Goal: Task Accomplishment & Management: Manage account settings

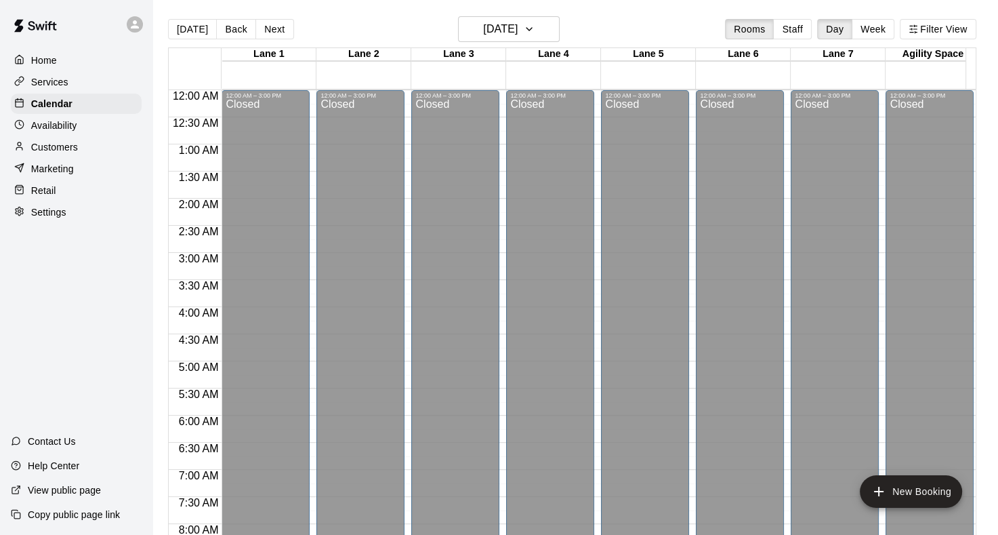
scroll to position [789, 0]
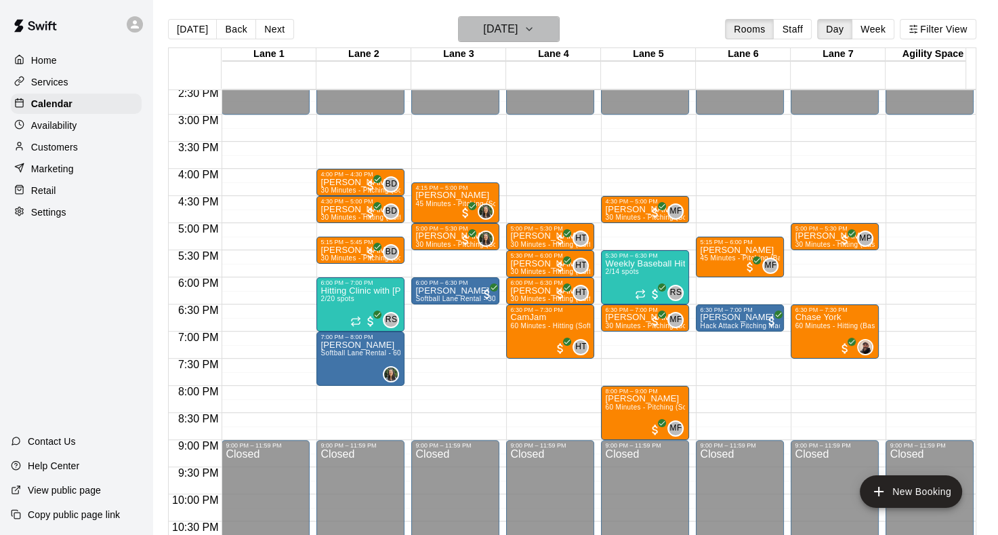
click at [535, 32] on icon "button" at bounding box center [529, 29] width 11 height 16
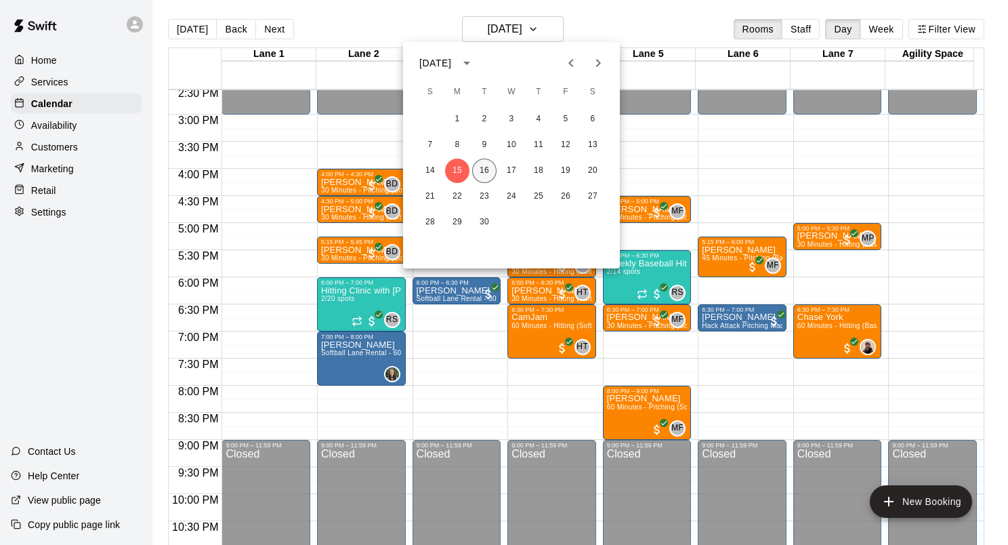
click at [491, 175] on button "16" at bounding box center [484, 171] width 24 height 24
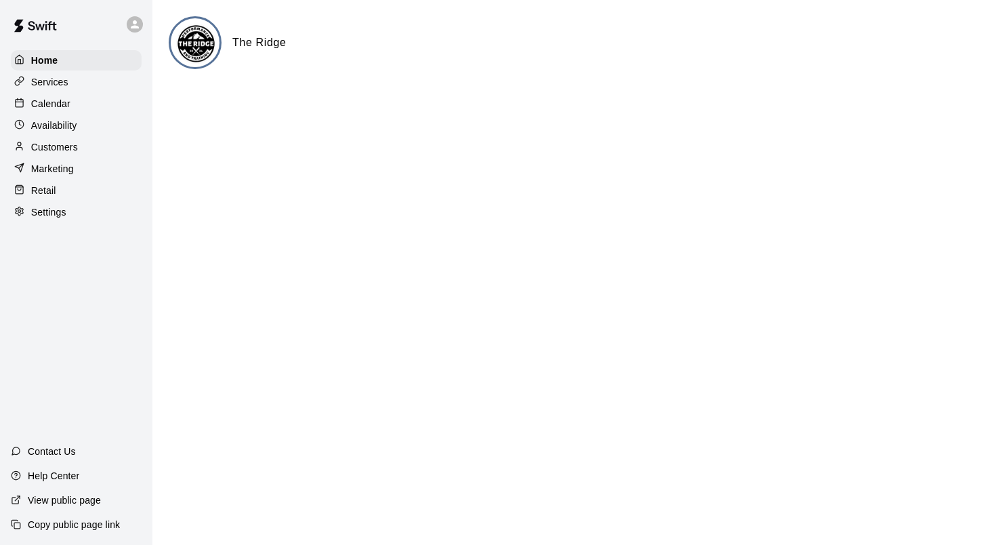
click at [47, 110] on p "Calendar" at bounding box center [50, 104] width 39 height 14
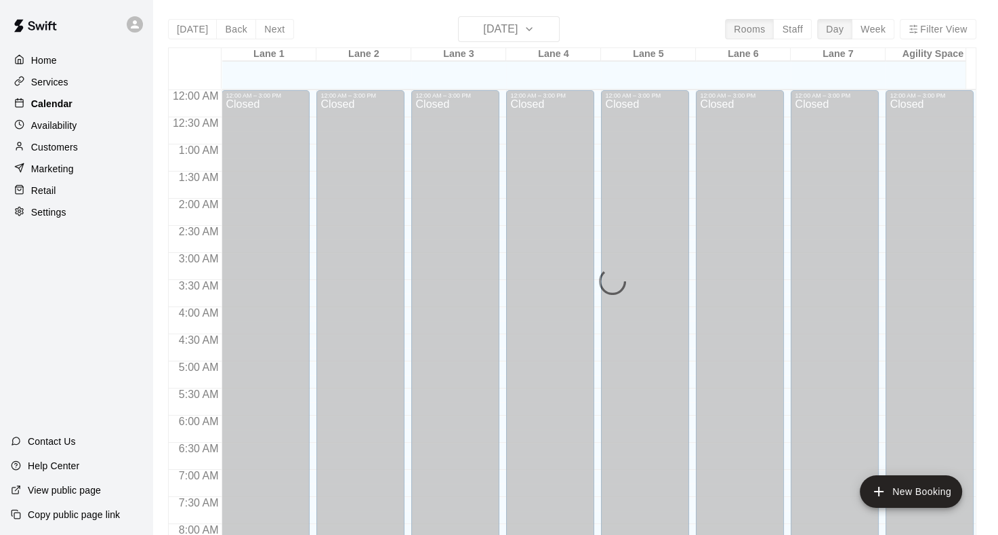
scroll to position [789, 0]
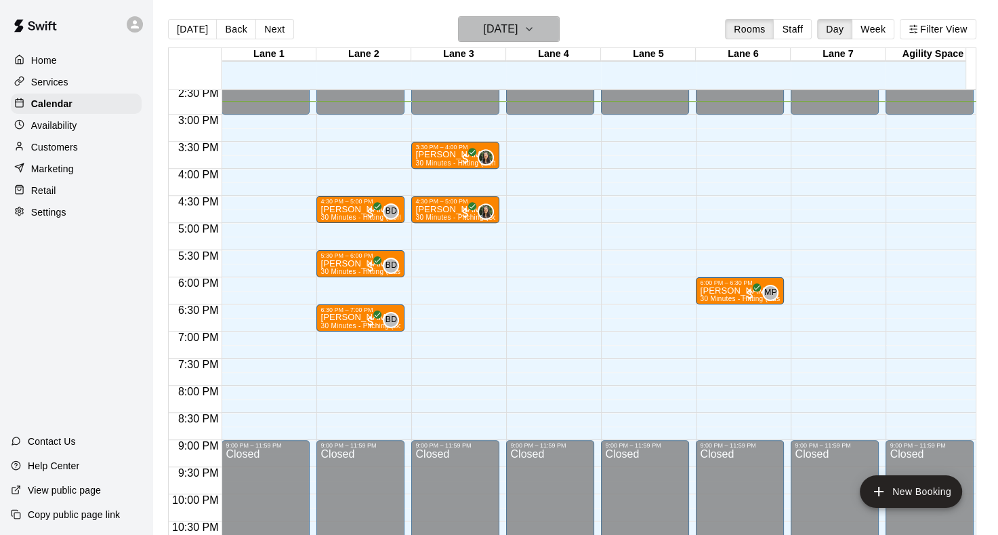
click at [535, 30] on icon "button" at bounding box center [529, 29] width 11 height 16
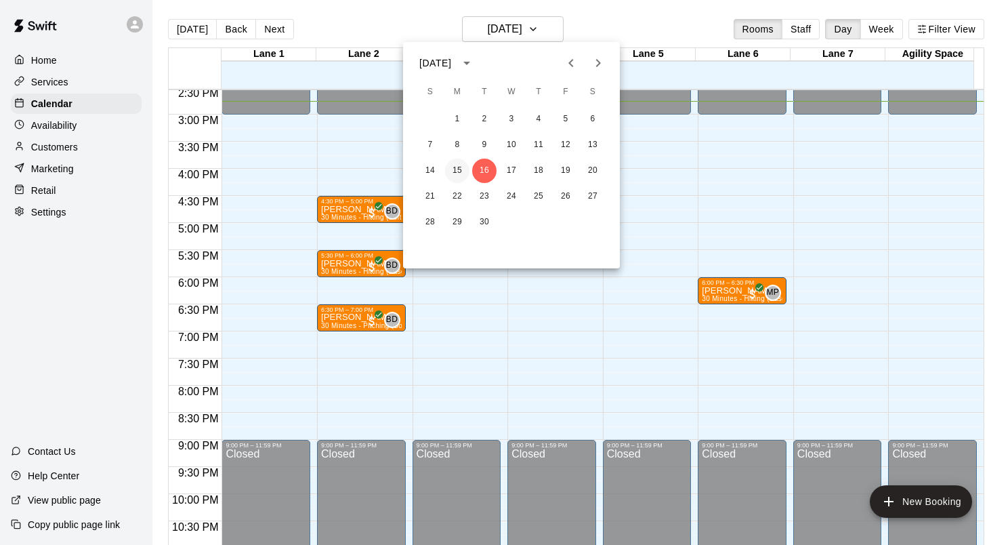
click at [454, 169] on button "15" at bounding box center [457, 171] width 24 height 24
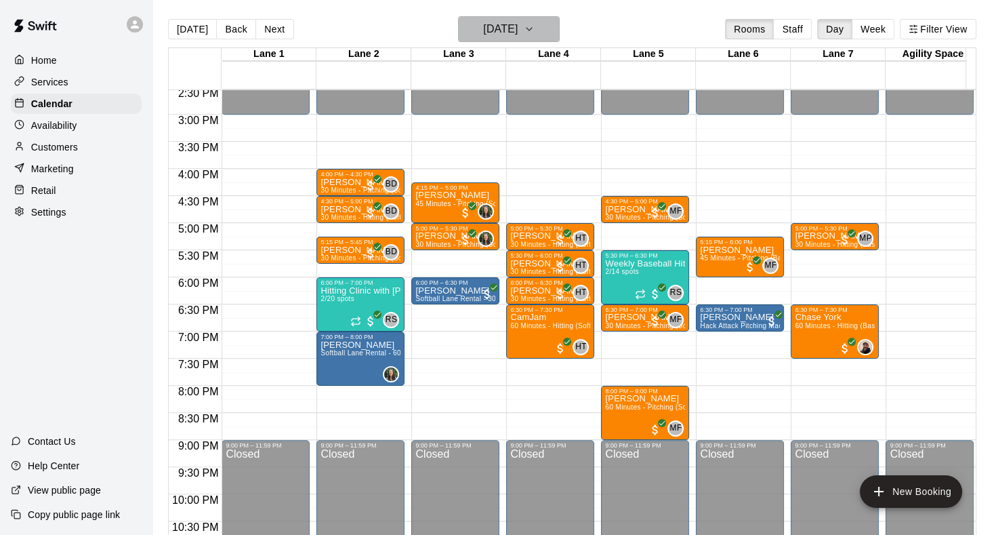
click at [535, 30] on icon "button" at bounding box center [529, 29] width 11 height 16
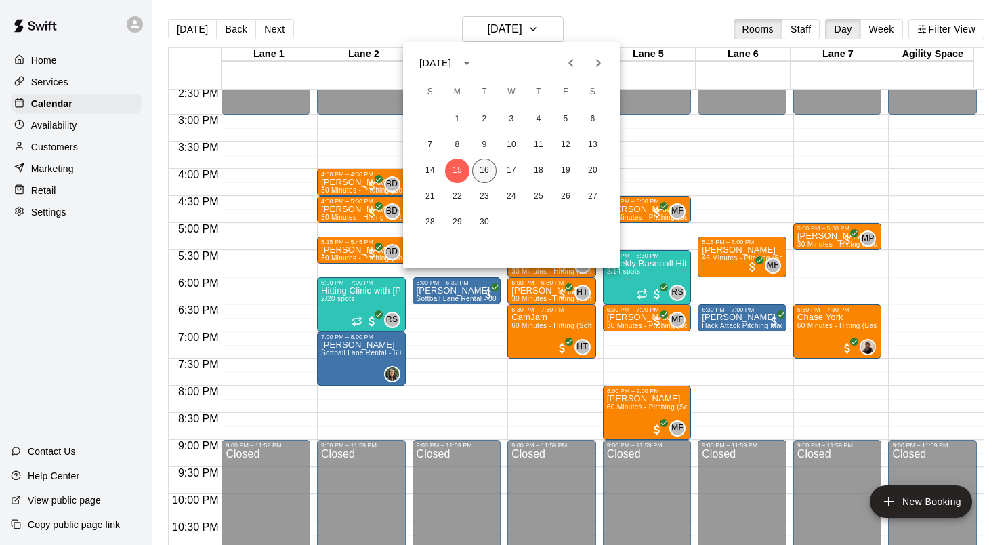
click at [476, 170] on button "16" at bounding box center [484, 171] width 24 height 24
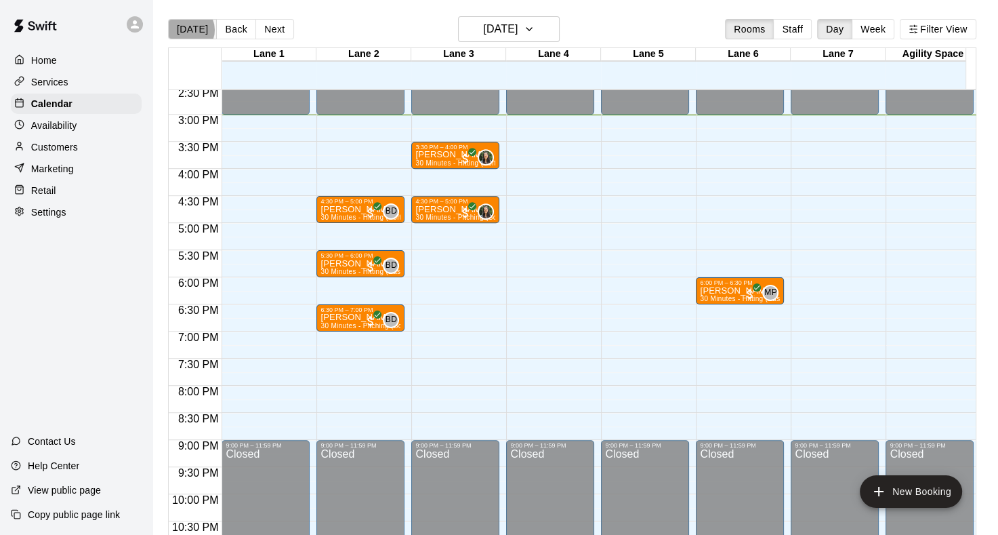
click at [187, 29] on button "[DATE]" at bounding box center [192, 29] width 49 height 20
click at [174, 32] on button "[DATE]" at bounding box center [192, 29] width 49 height 20
click at [559, 30] on button "[DATE]" at bounding box center [509, 29] width 102 height 26
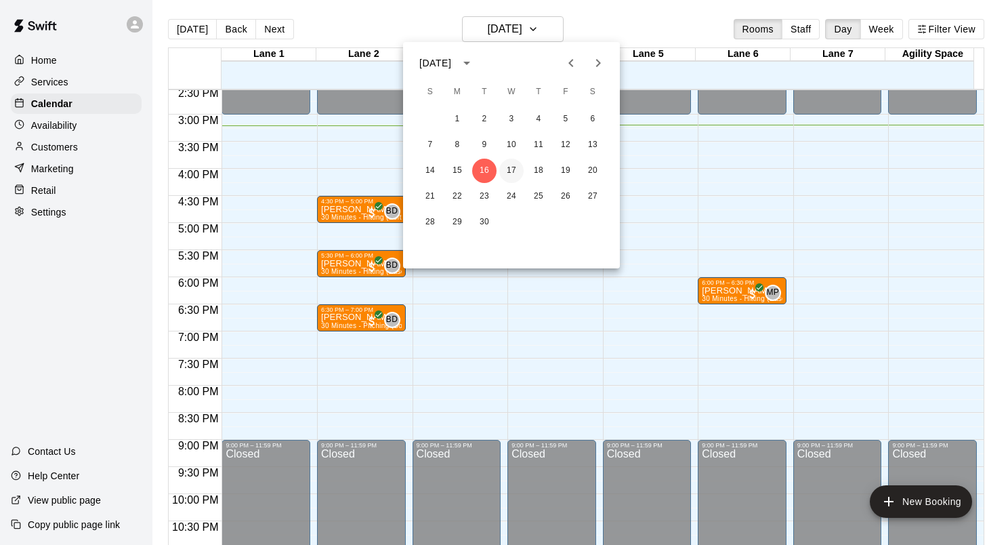
click at [518, 169] on button "17" at bounding box center [511, 171] width 24 height 24
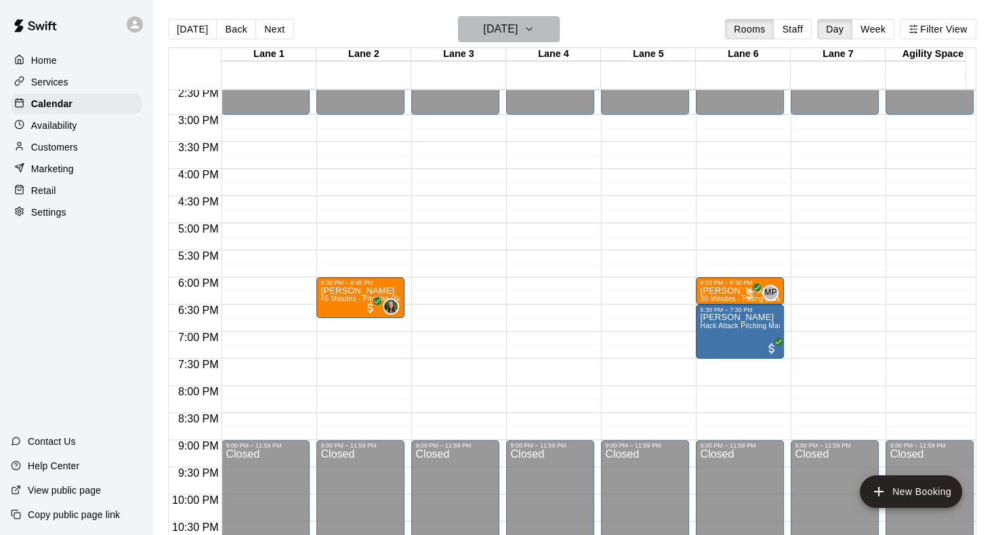
click at [535, 27] on icon "button" at bounding box center [529, 29] width 11 height 16
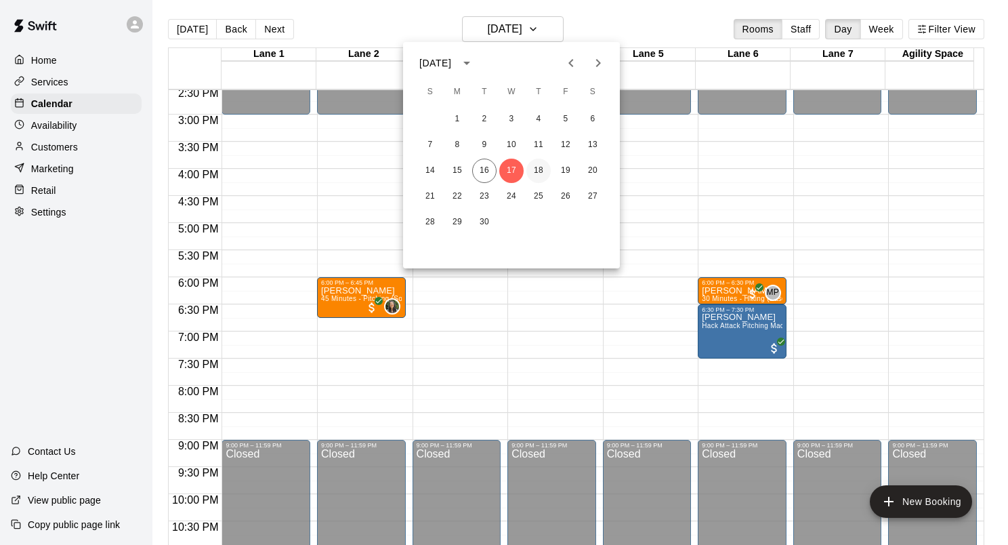
click at [537, 169] on button "18" at bounding box center [538, 171] width 24 height 24
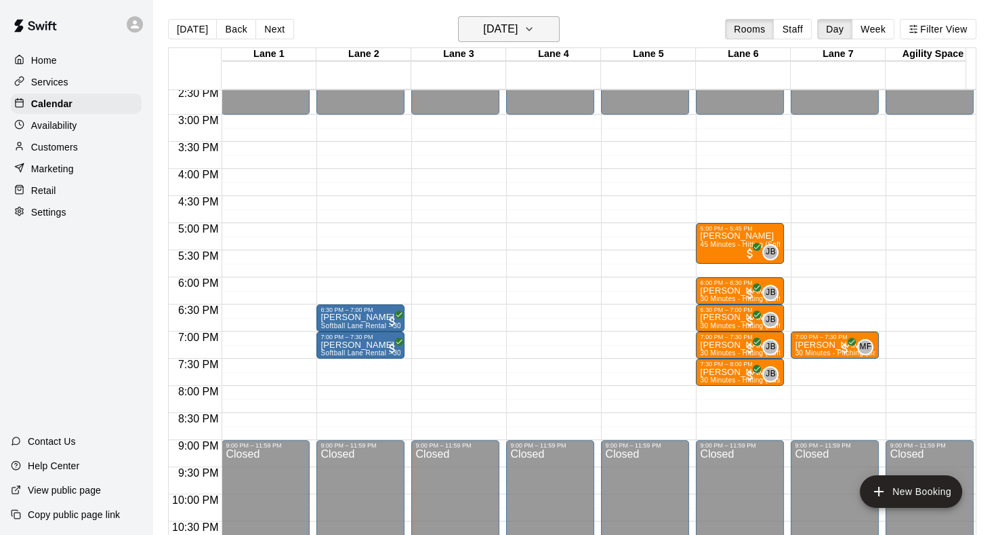
click at [535, 27] on icon "button" at bounding box center [529, 29] width 11 height 16
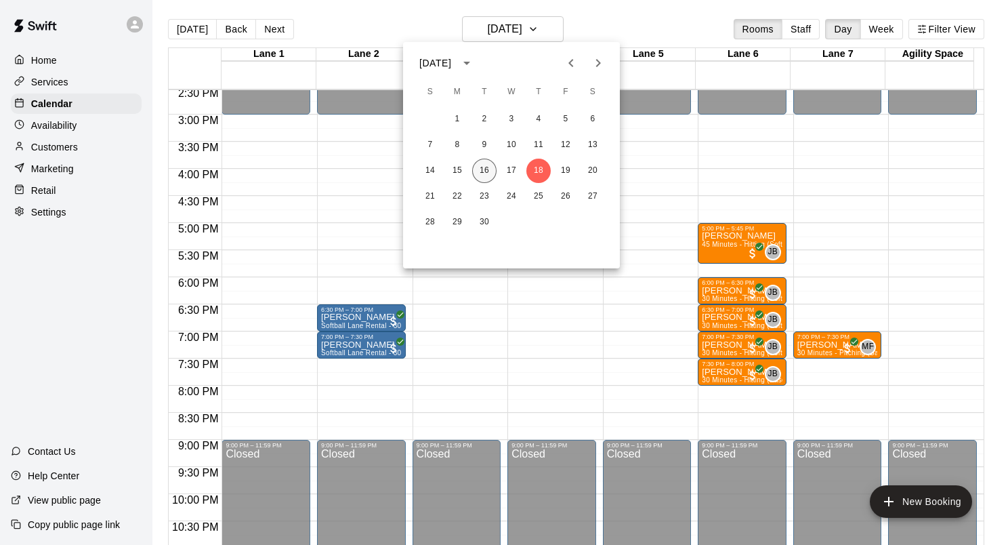
click at [480, 173] on button "16" at bounding box center [484, 171] width 24 height 24
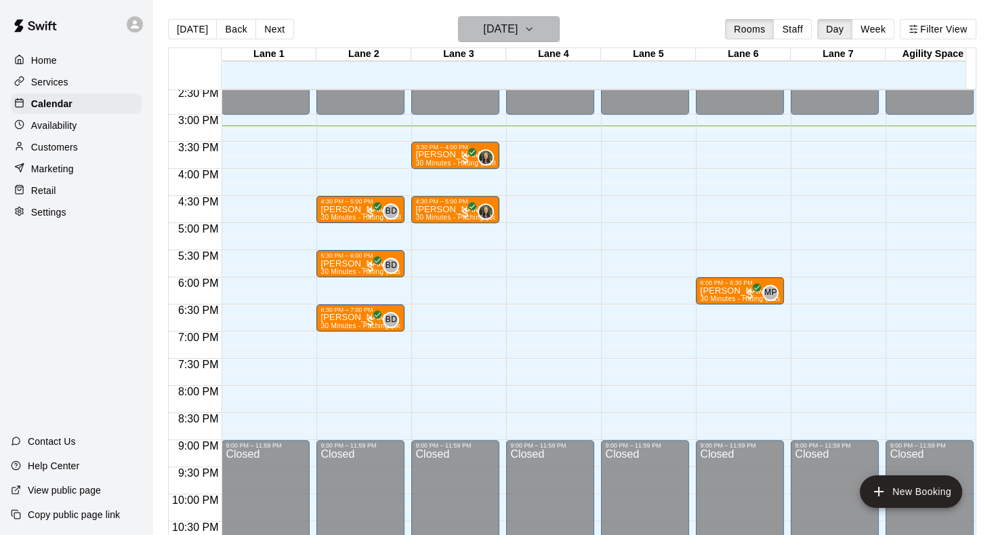
click at [535, 28] on icon "button" at bounding box center [529, 29] width 11 height 16
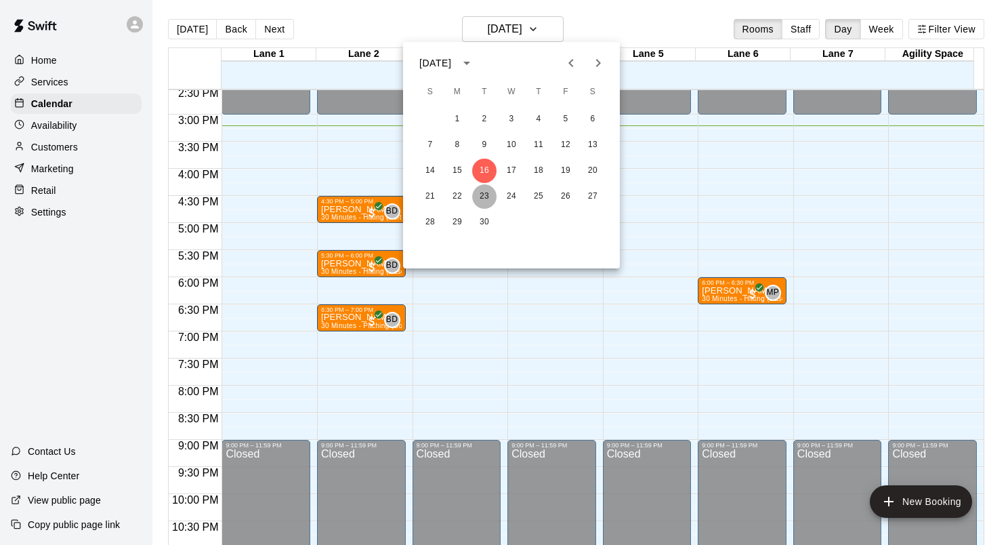
click at [482, 198] on button "23" at bounding box center [484, 196] width 24 height 24
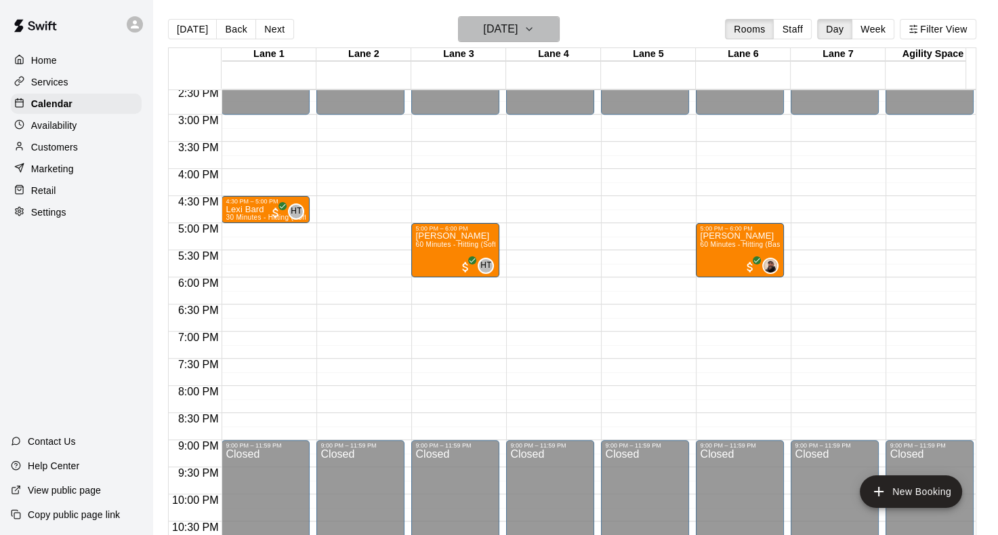
click at [535, 30] on icon "button" at bounding box center [529, 29] width 11 height 16
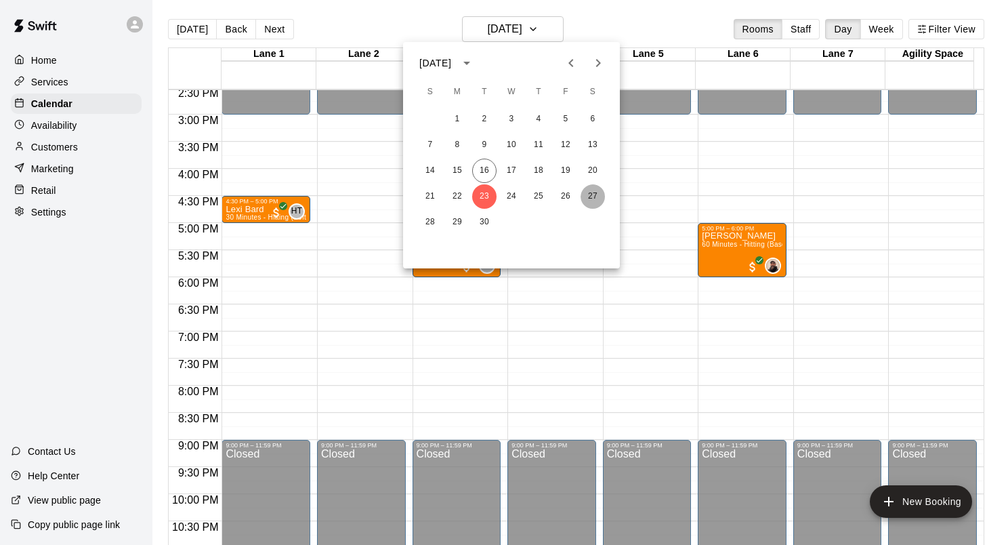
click at [589, 196] on button "27" at bounding box center [593, 196] width 24 height 24
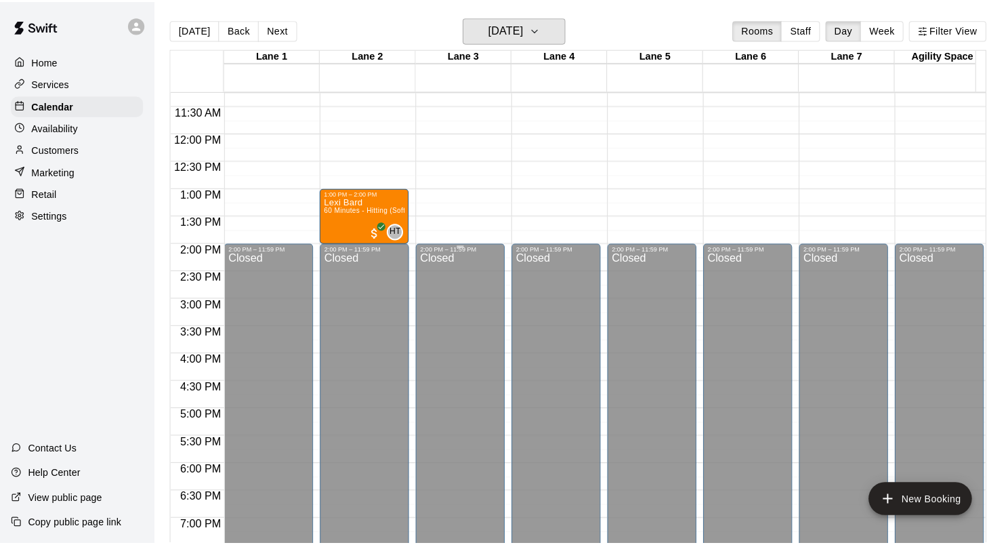
scroll to position [637, 0]
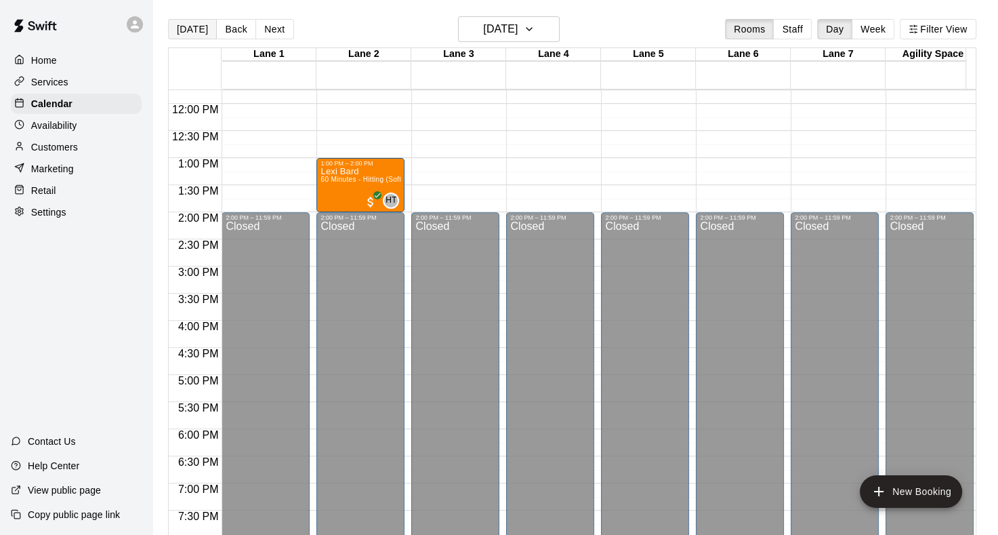
click at [186, 26] on button "[DATE]" at bounding box center [192, 29] width 49 height 20
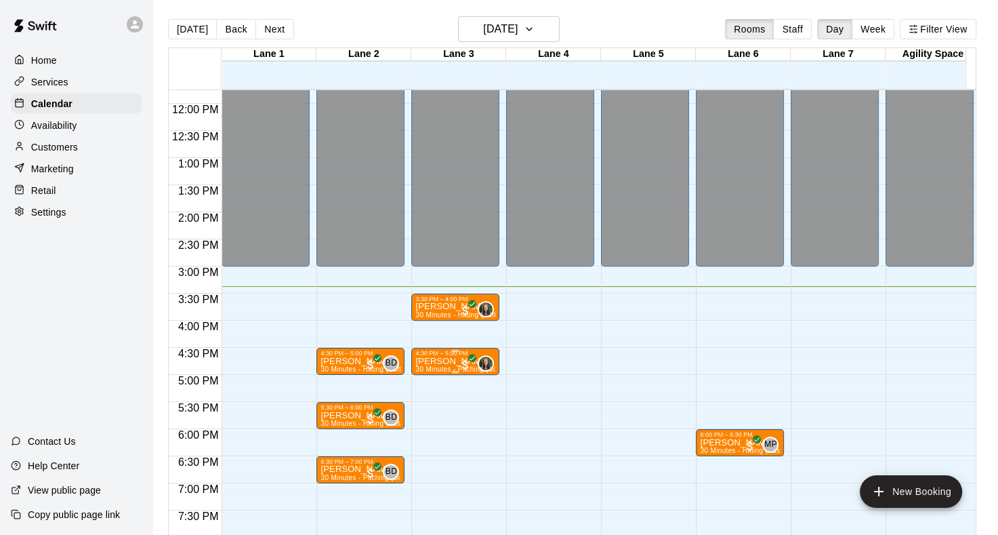
click at [448, 361] on p "[PERSON_NAME]" at bounding box center [455, 361] width 80 height 0
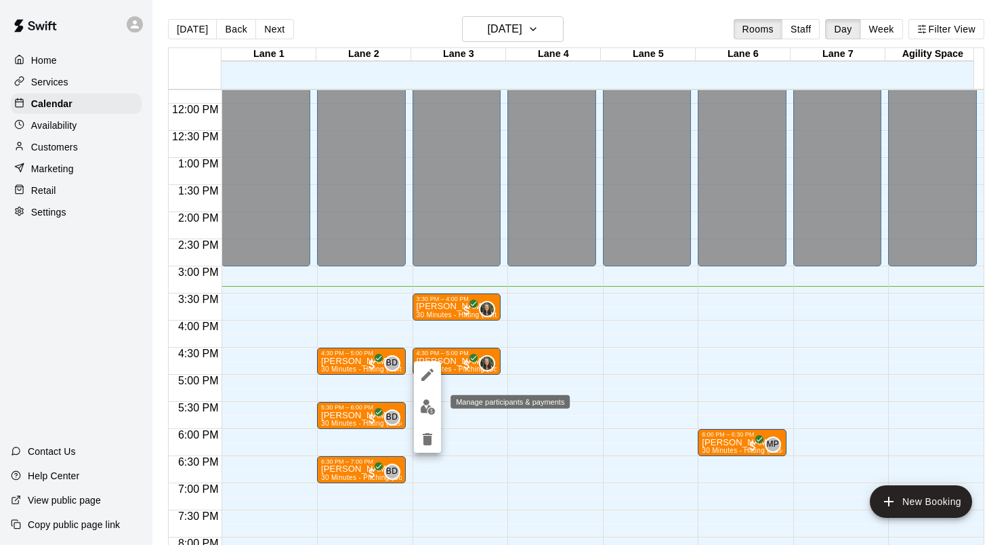
click at [426, 409] on img "edit" at bounding box center [428, 407] width 16 height 16
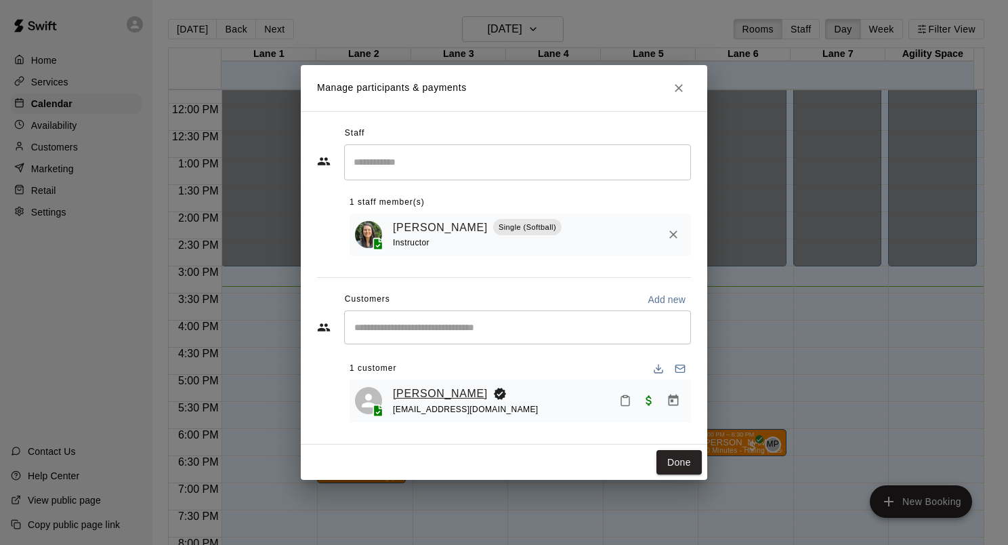
click at [426, 394] on link "[PERSON_NAME]" at bounding box center [440, 394] width 95 height 18
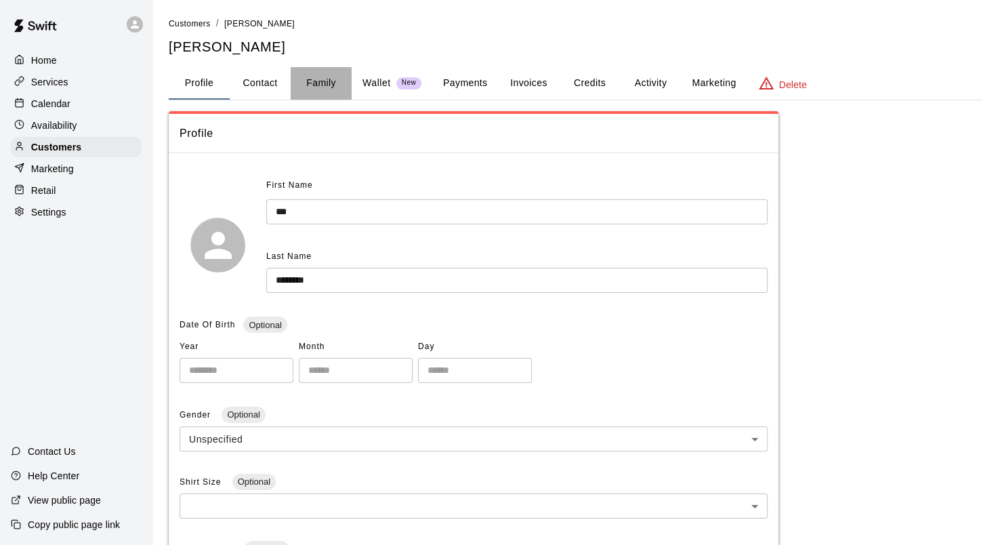
click at [313, 83] on button "Family" at bounding box center [321, 83] width 61 height 33
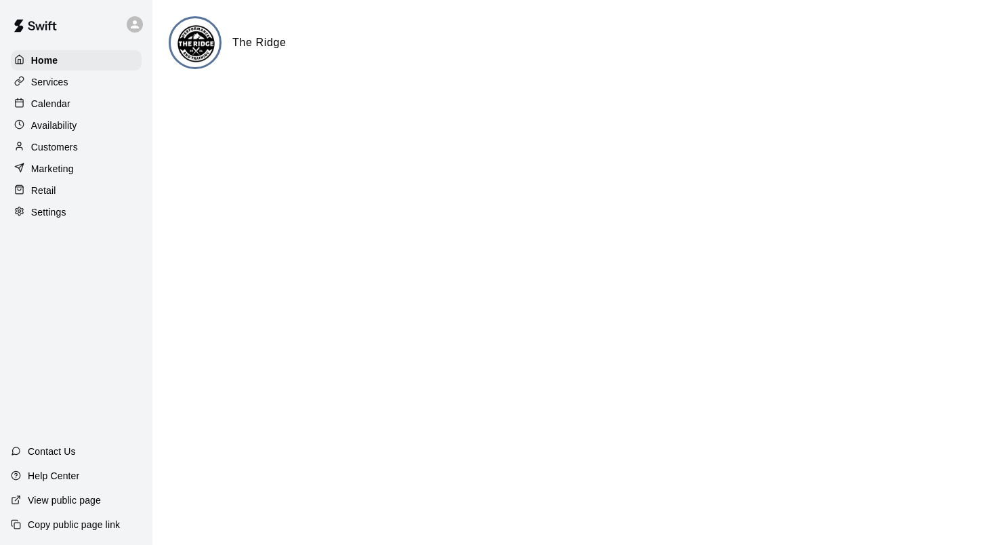
click at [23, 104] on rect at bounding box center [19, 102] width 7 height 7
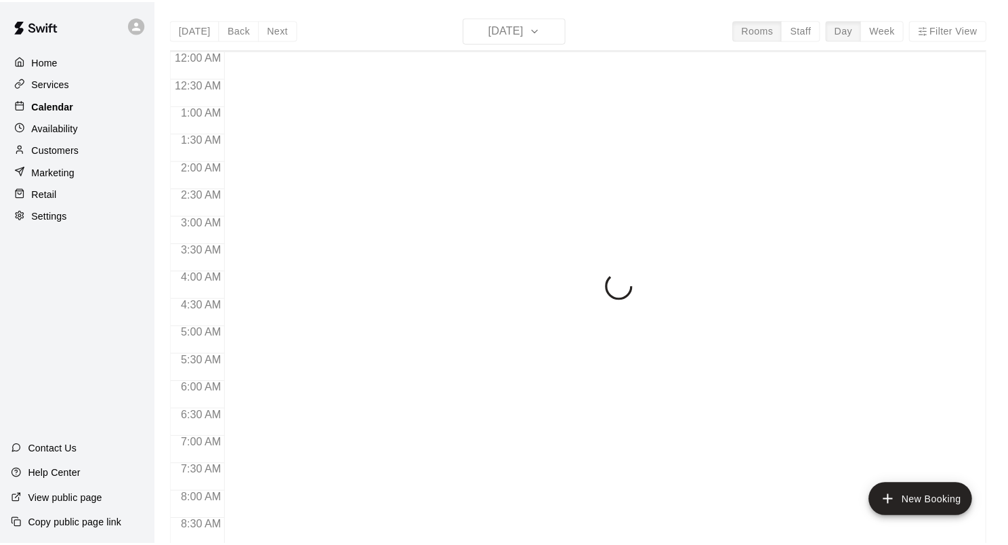
scroll to position [789, 0]
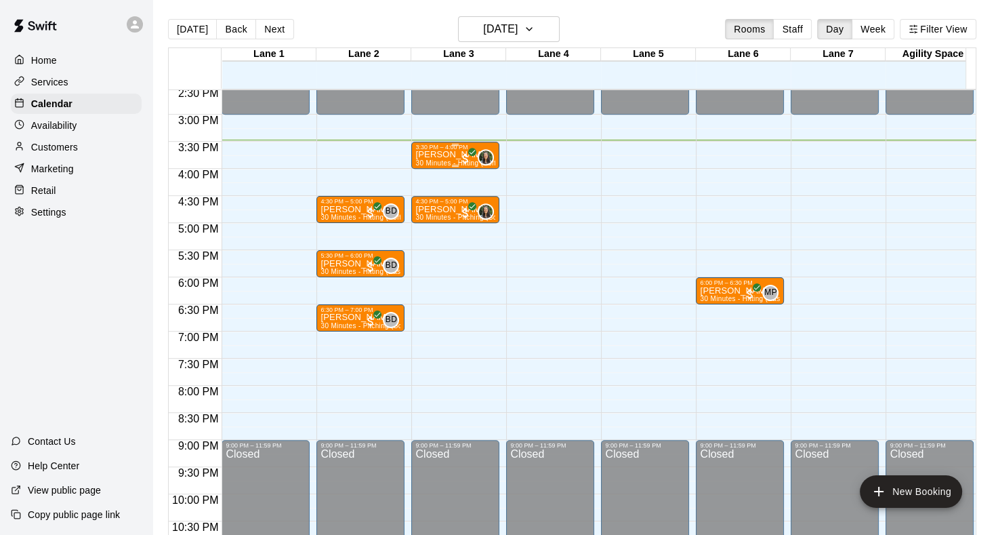
click at [439, 154] on p "[PERSON_NAME]" at bounding box center [455, 154] width 80 height 0
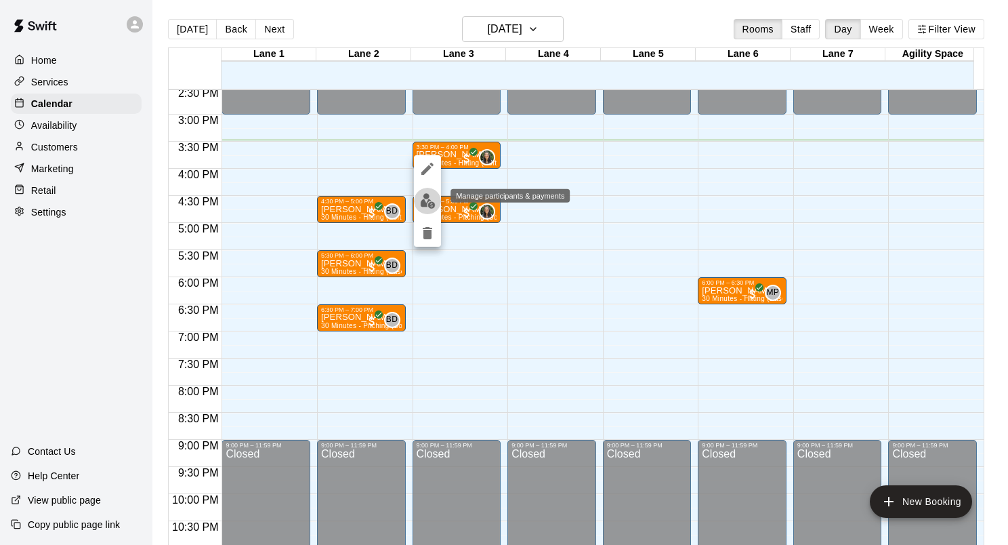
click at [417, 202] on button "edit" at bounding box center [427, 201] width 27 height 26
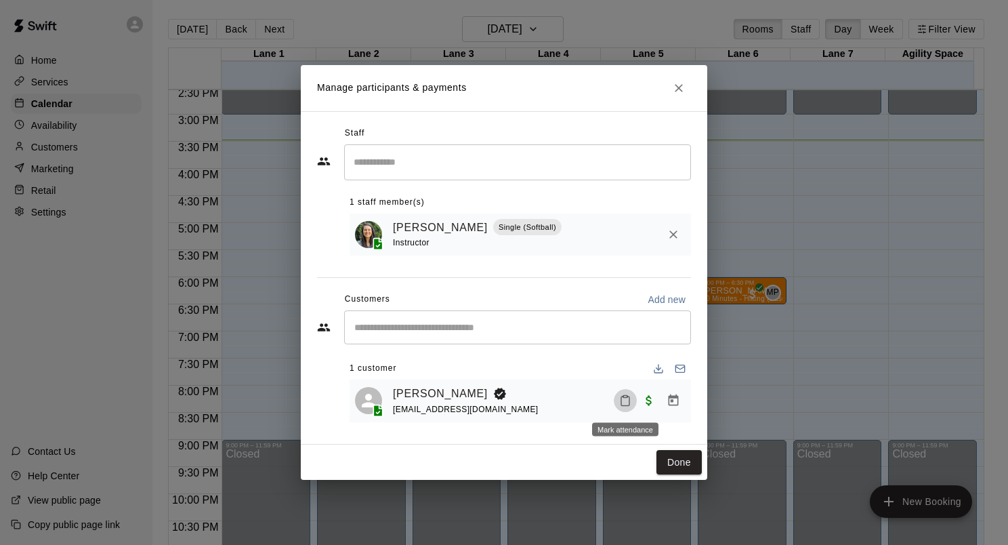
click at [623, 408] on button "Mark attendance" at bounding box center [625, 400] width 23 height 23
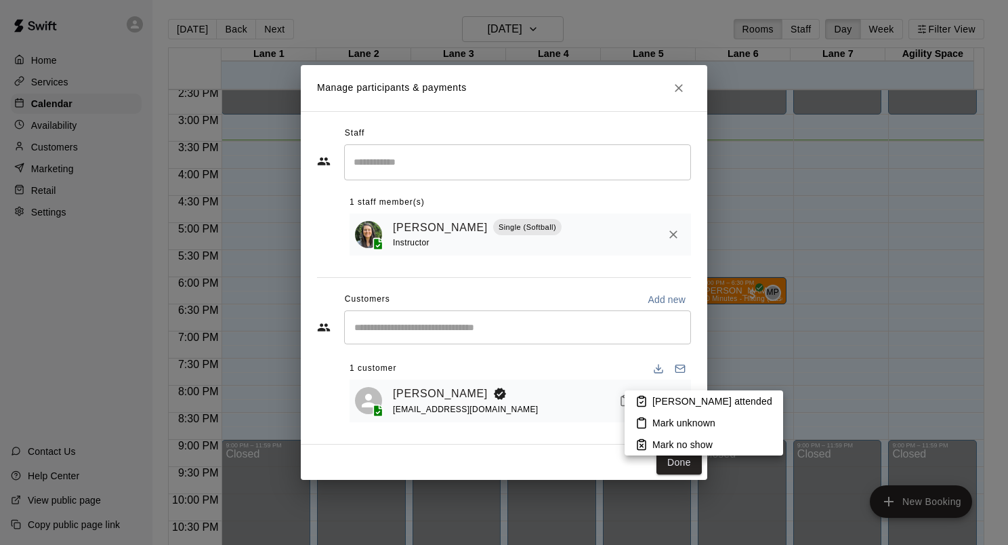
click at [669, 398] on p "Mark attended" at bounding box center [712, 401] width 120 height 14
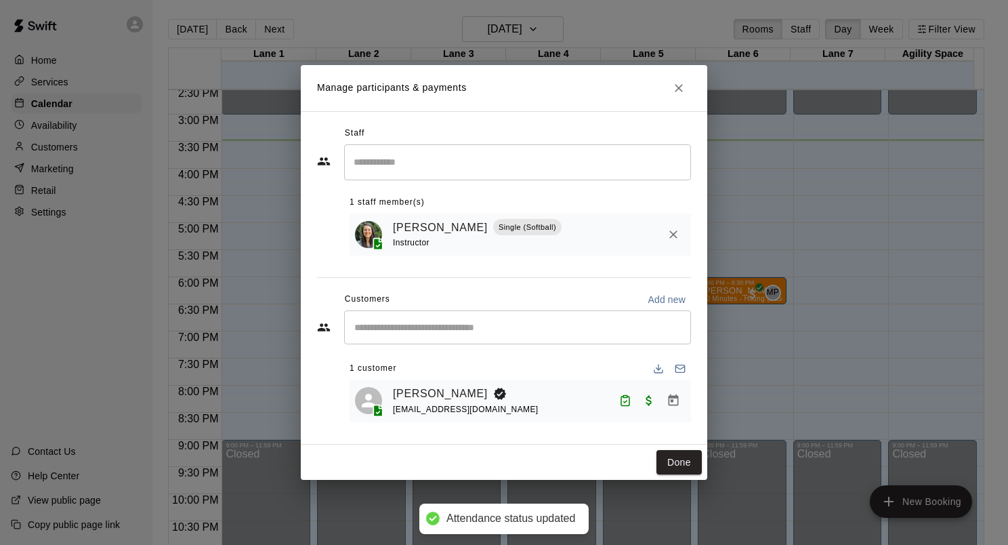
click at [675, 468] on button "Done" at bounding box center [679, 462] width 45 height 25
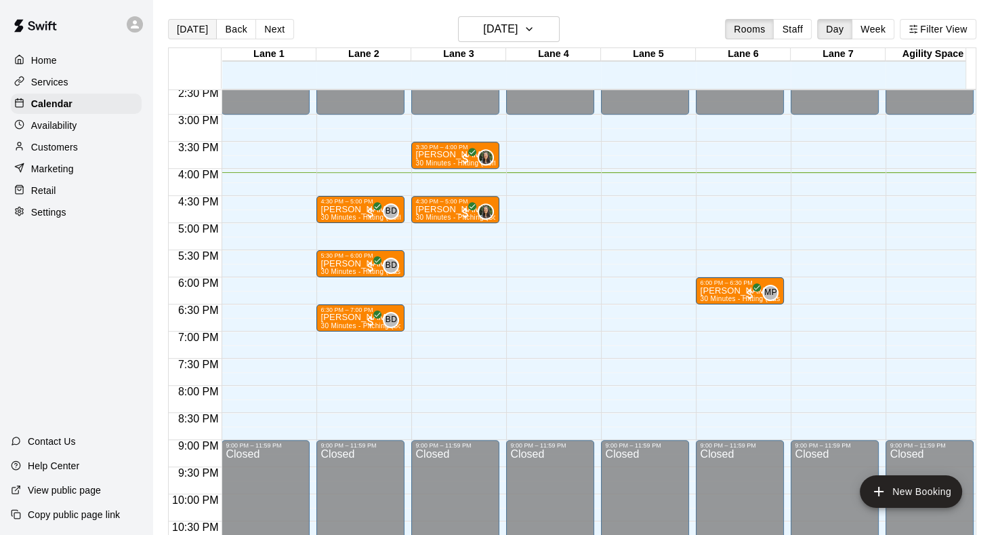
click at [183, 33] on button "[DATE]" at bounding box center [192, 29] width 49 height 20
click at [197, 28] on button "[DATE]" at bounding box center [192, 29] width 49 height 20
click at [559, 32] on button "[DATE]" at bounding box center [509, 29] width 102 height 26
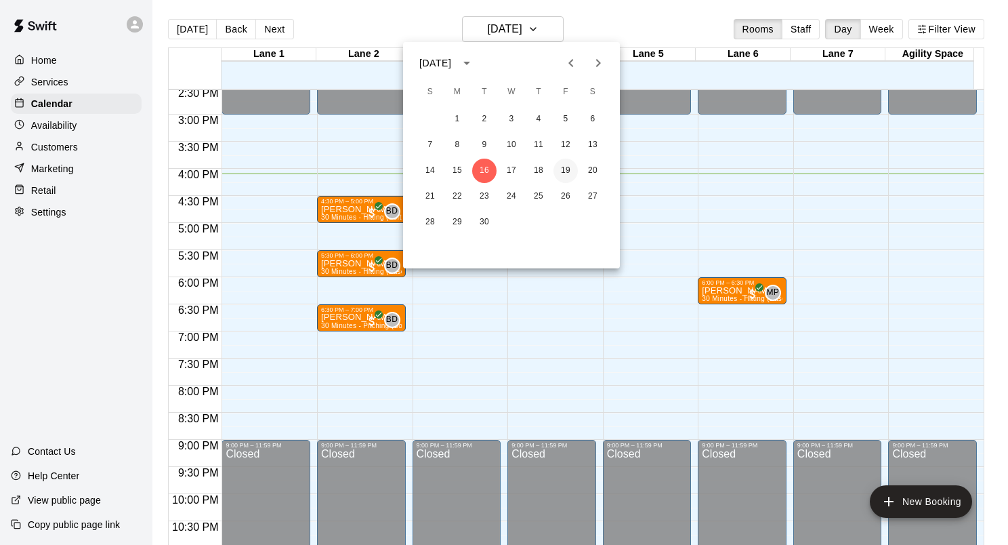
click at [567, 171] on button "19" at bounding box center [566, 171] width 24 height 24
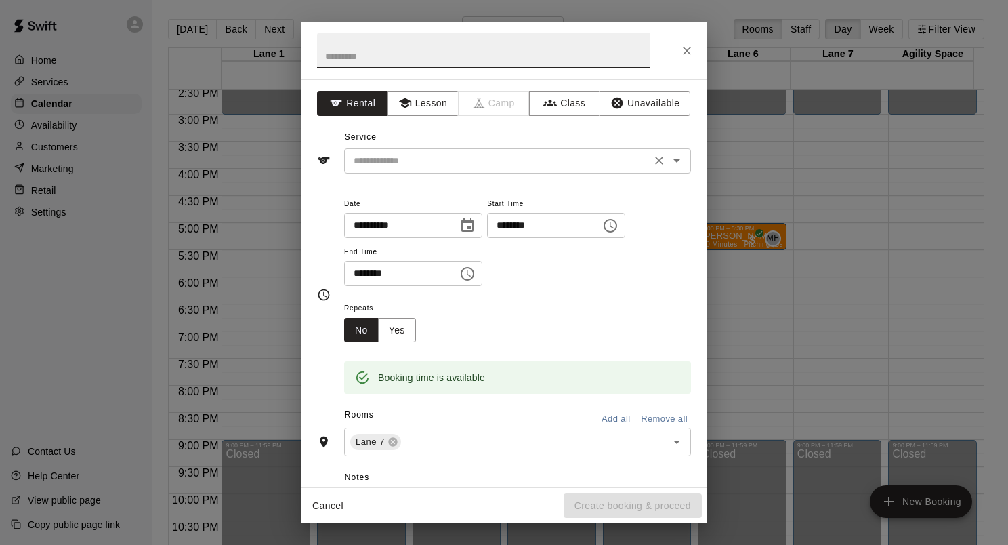
click at [674, 160] on icon "Open" at bounding box center [677, 160] width 7 height 3
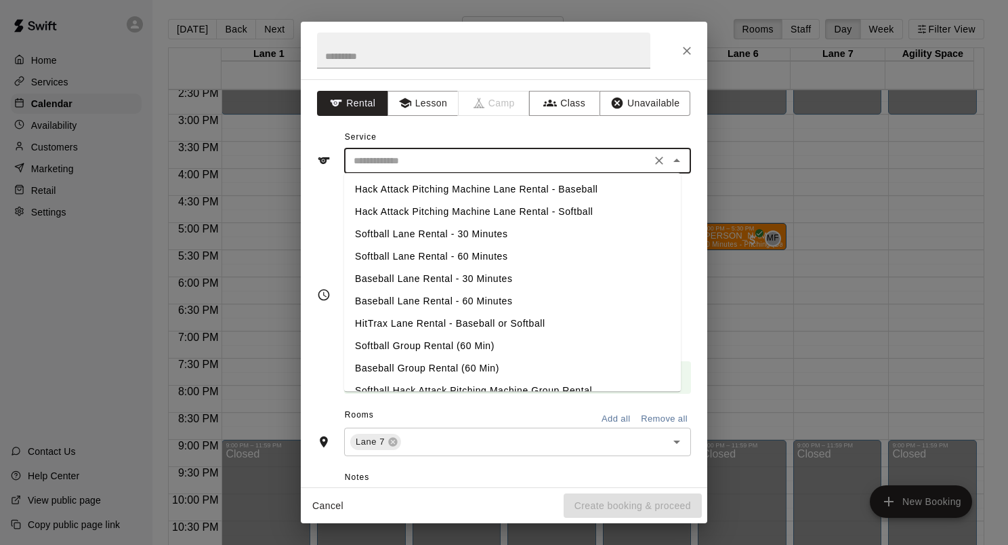
click at [439, 253] on li "Softball Lane Rental - 60 Minutes" at bounding box center [512, 256] width 337 height 22
type input "**********"
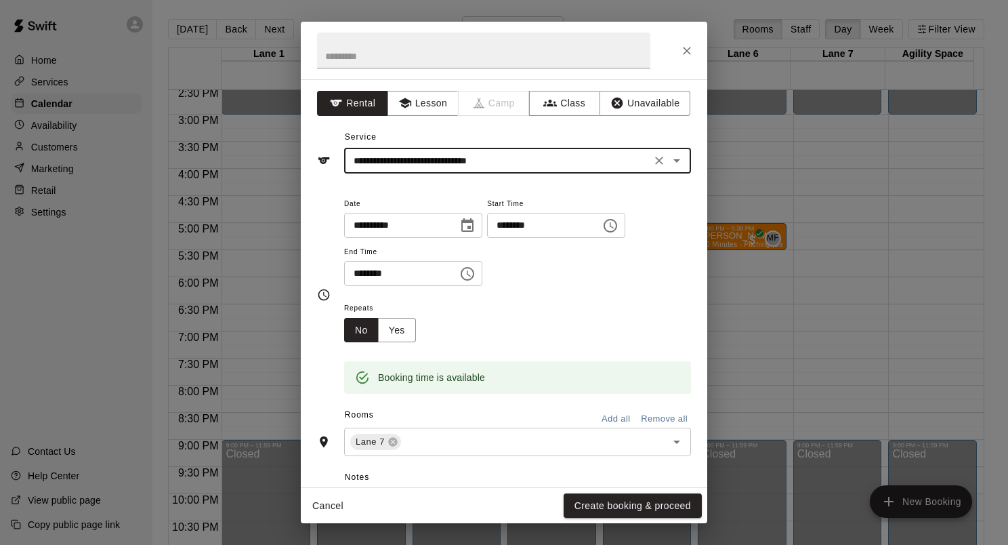
click at [360, 271] on input "********" at bounding box center [396, 273] width 104 height 25
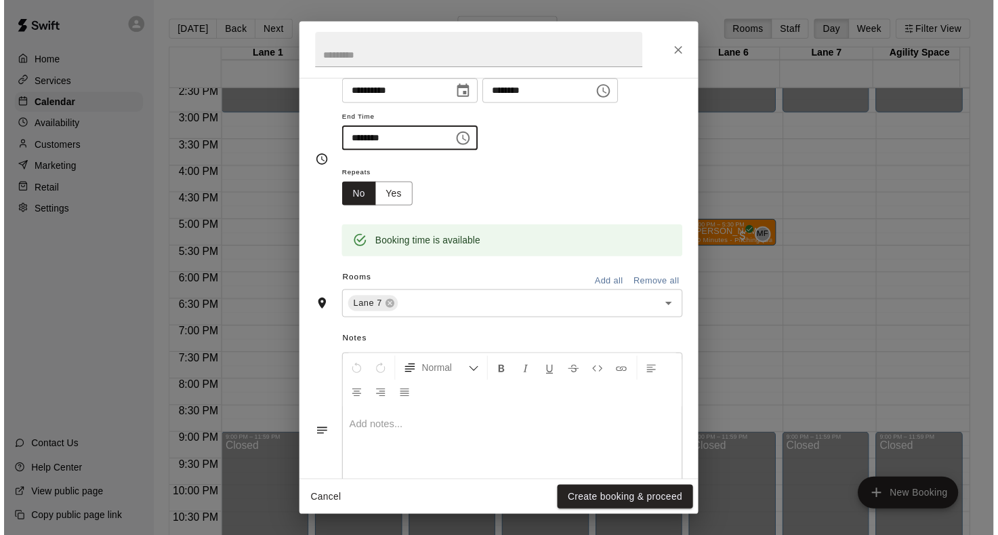
scroll to position [187, 0]
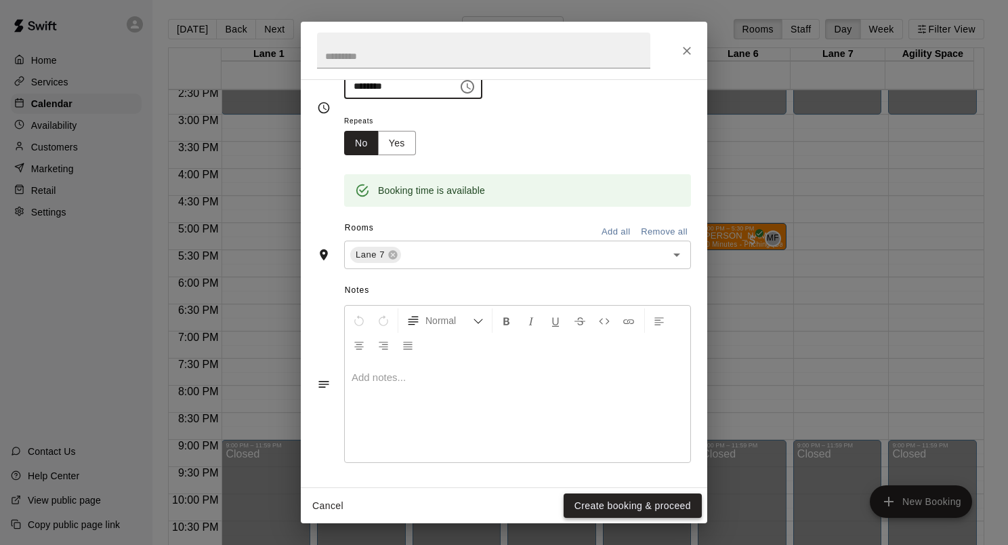
type input "********"
click at [620, 507] on button "Create booking & proceed" at bounding box center [633, 505] width 138 height 25
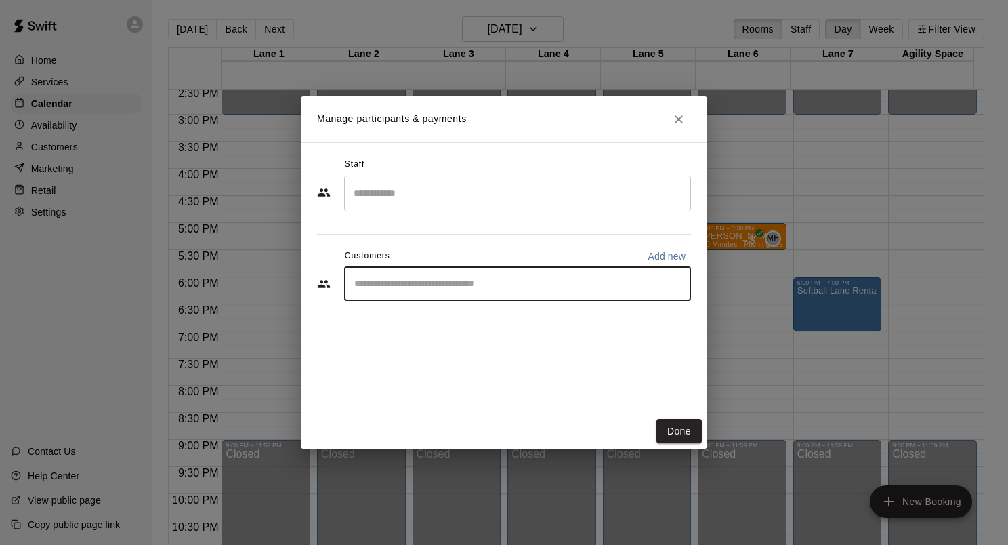
click at [401, 287] on input "Start typing to search customers..." at bounding box center [517, 284] width 335 height 14
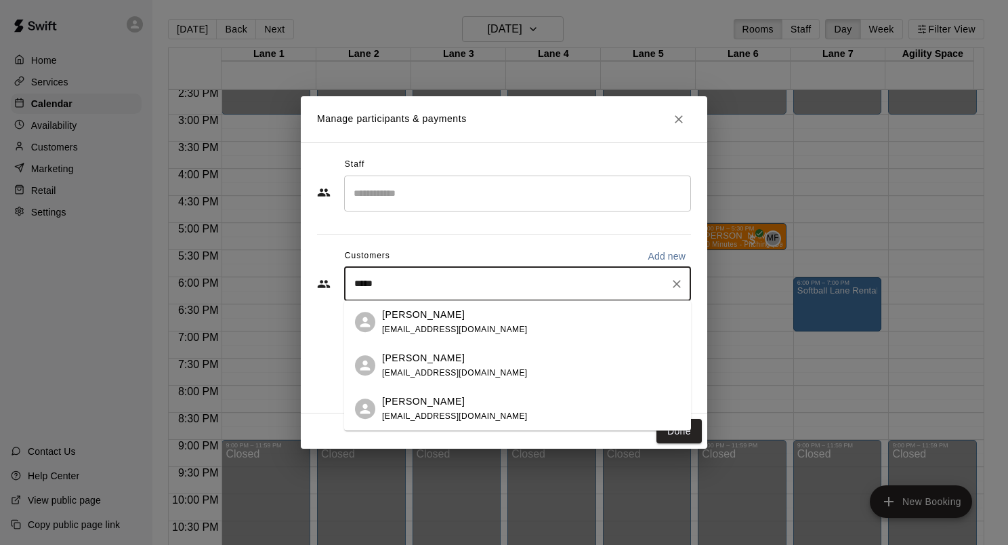
type input "******"
click at [417, 367] on div "Brynley Hodges lgoodsp1@gmail.com" at bounding box center [455, 365] width 146 height 29
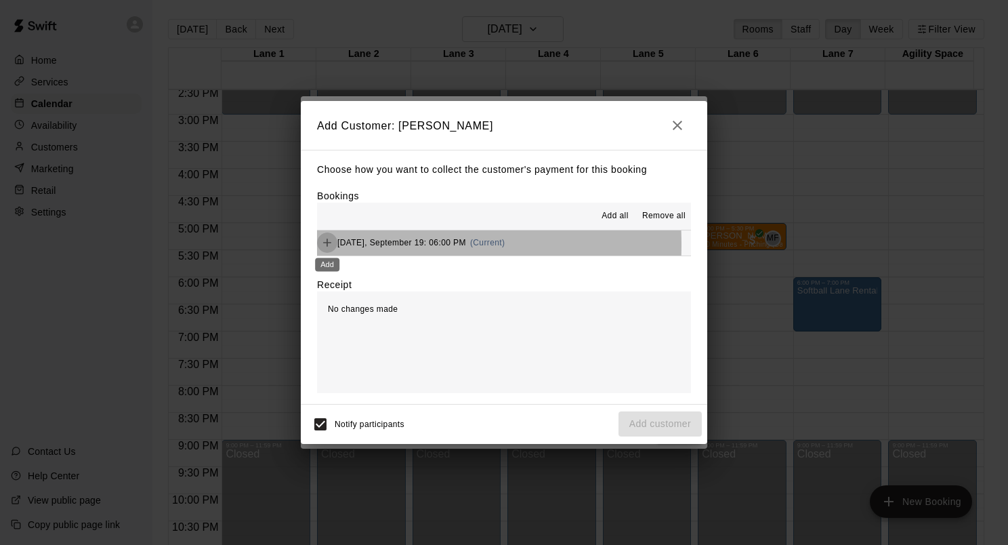
click at [327, 245] on icon "Add" at bounding box center [327, 243] width 8 height 8
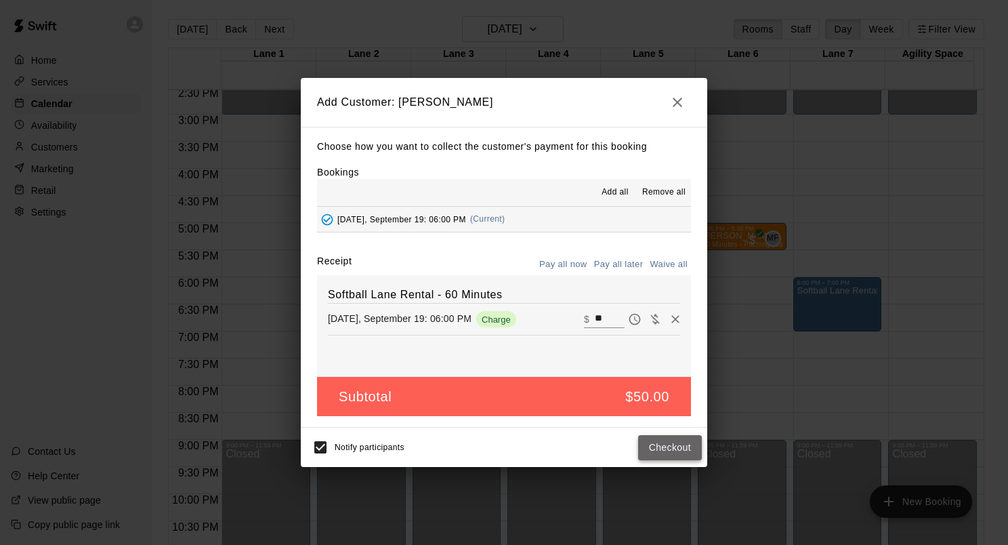
click at [669, 453] on button "Checkout" at bounding box center [670, 447] width 64 height 25
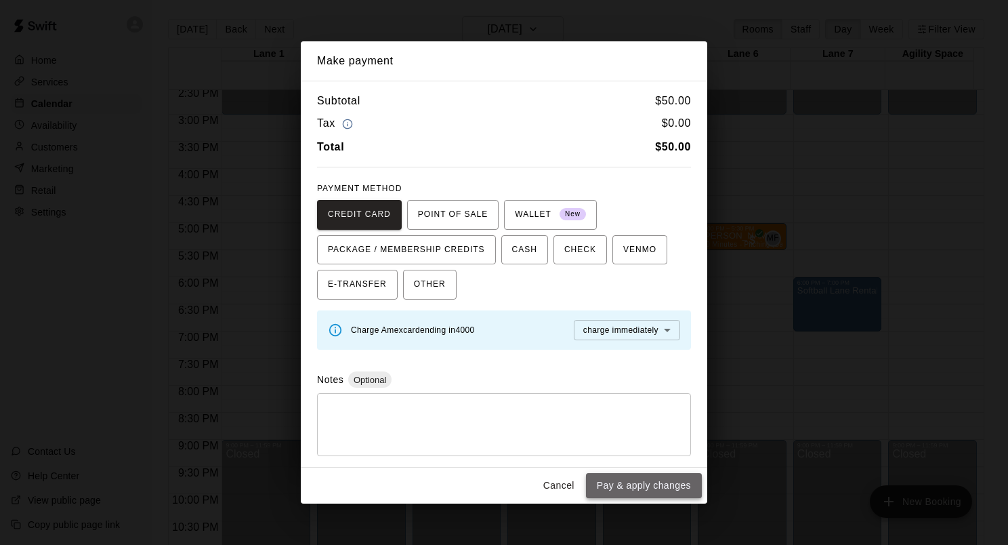
click at [655, 481] on button "Pay & apply changes" at bounding box center [644, 485] width 116 height 25
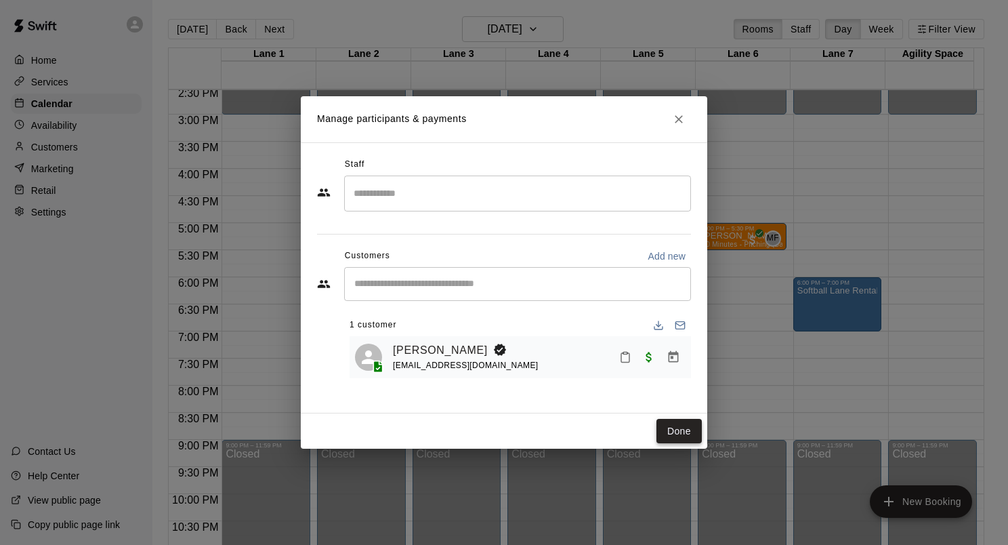
click at [672, 424] on button "Done" at bounding box center [679, 431] width 45 height 25
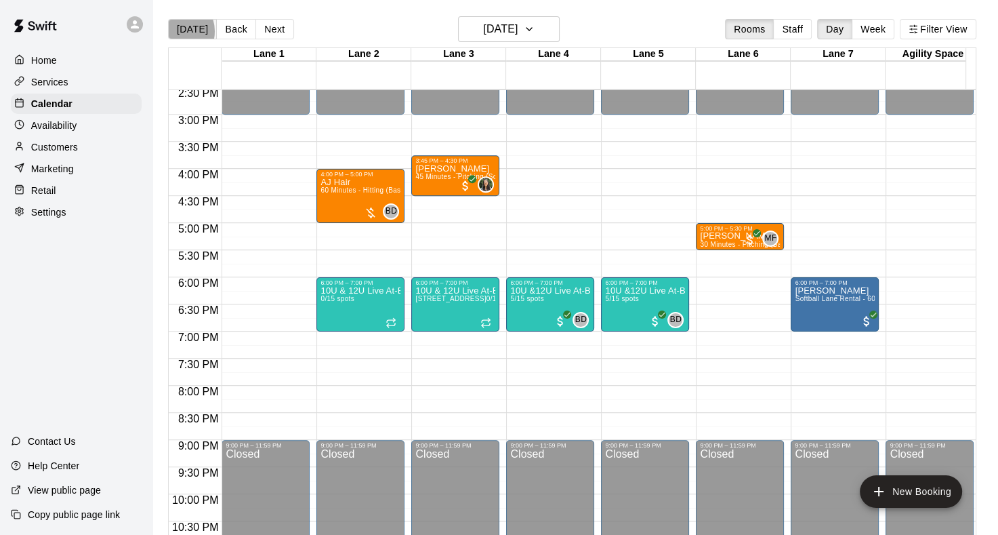
click at [176, 30] on button "[DATE]" at bounding box center [192, 29] width 49 height 20
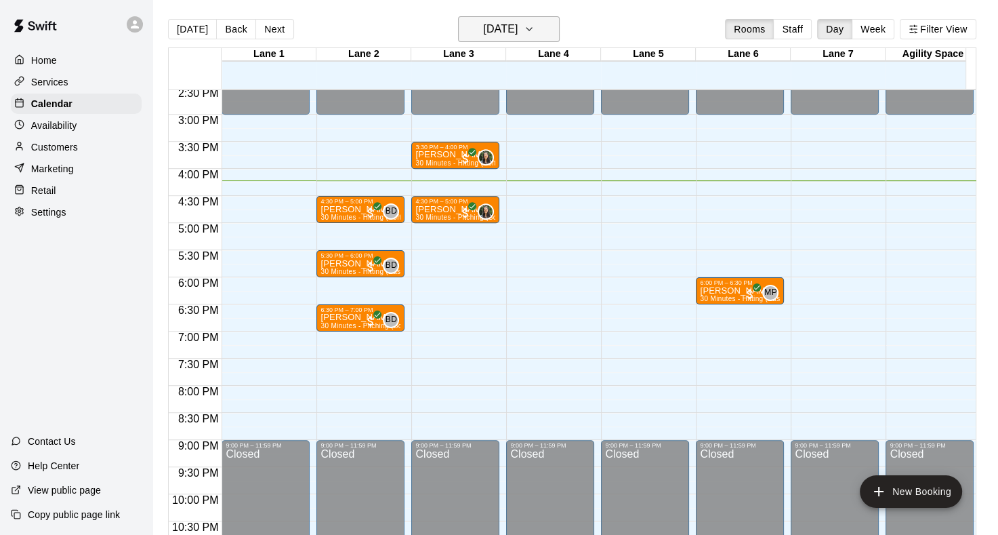
click at [559, 35] on button "[DATE]" at bounding box center [509, 29] width 102 height 26
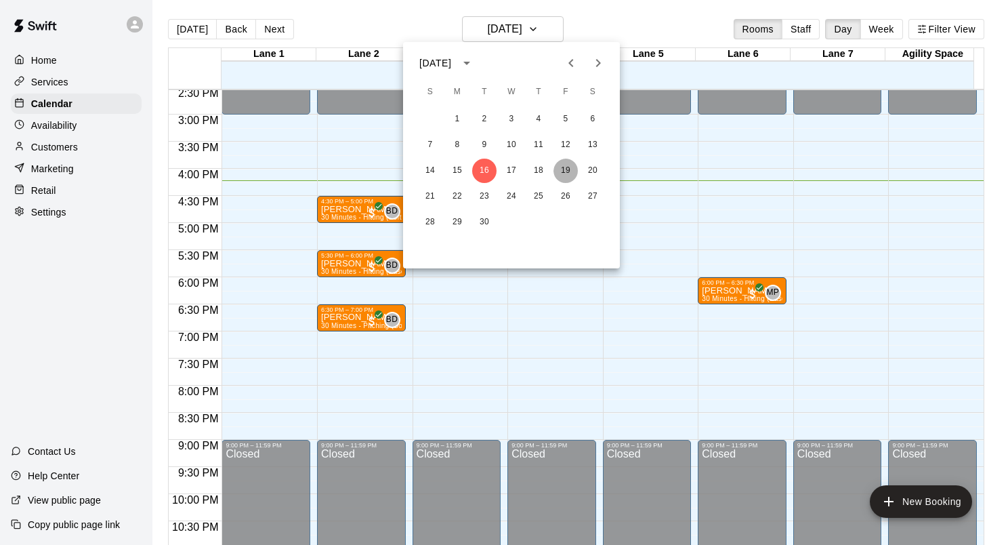
click at [564, 168] on button "19" at bounding box center [566, 171] width 24 height 24
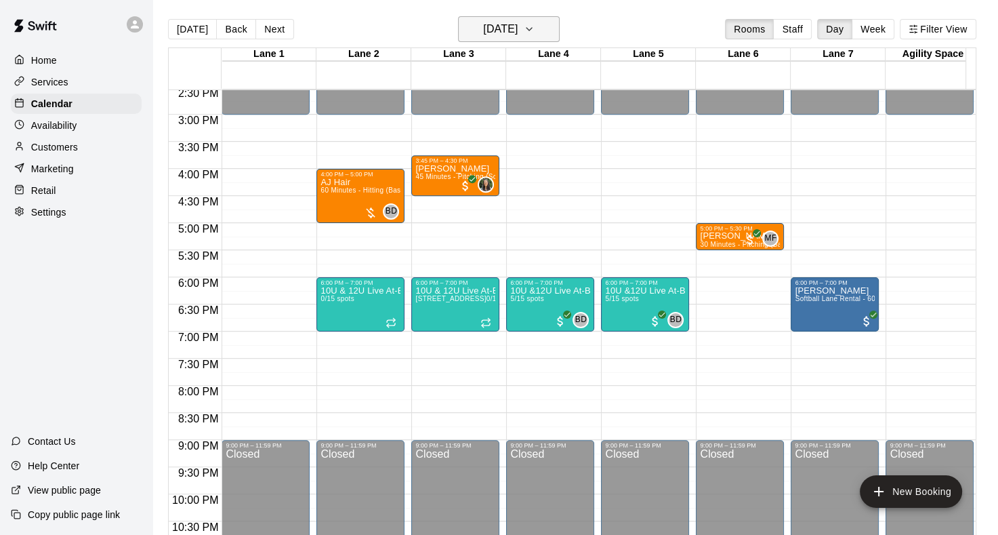
click at [535, 28] on icon "button" at bounding box center [529, 29] width 11 height 16
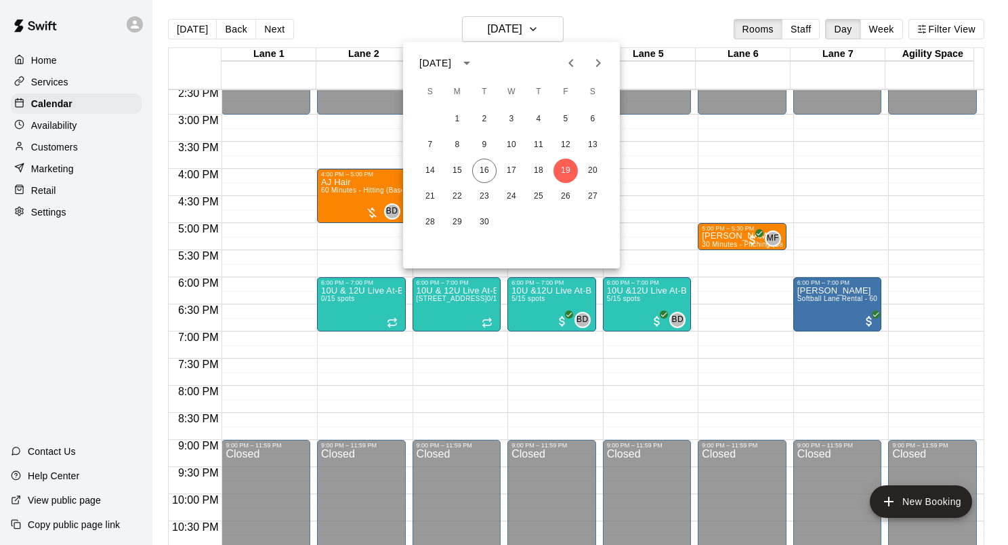
click at [182, 30] on div at bounding box center [504, 272] width 1008 height 545
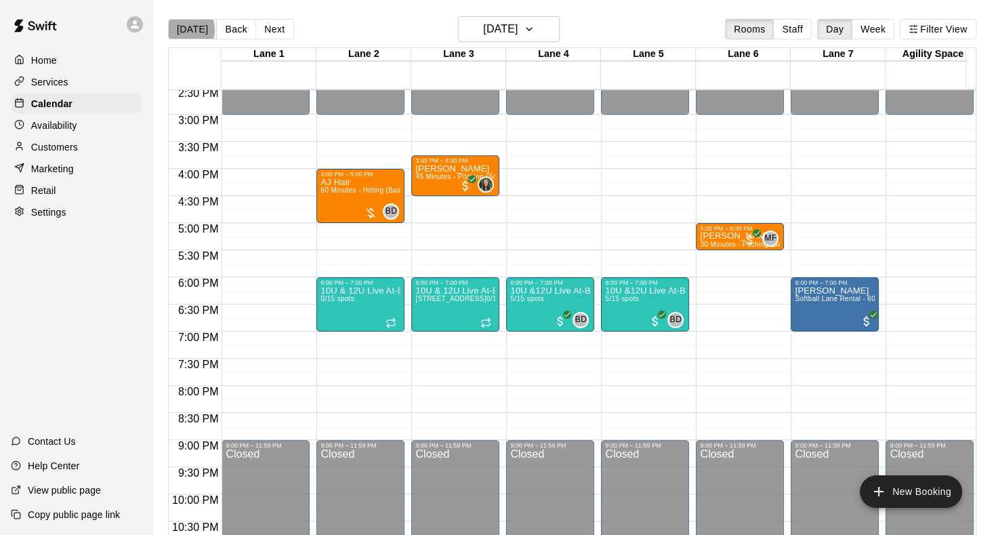
click at [183, 29] on button "[DATE]" at bounding box center [192, 29] width 49 height 20
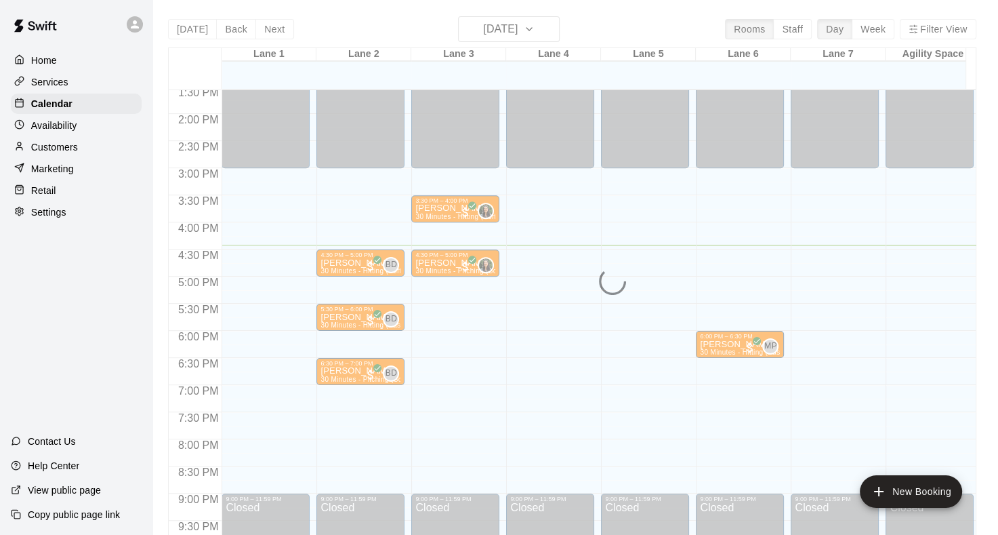
scroll to position [721, 0]
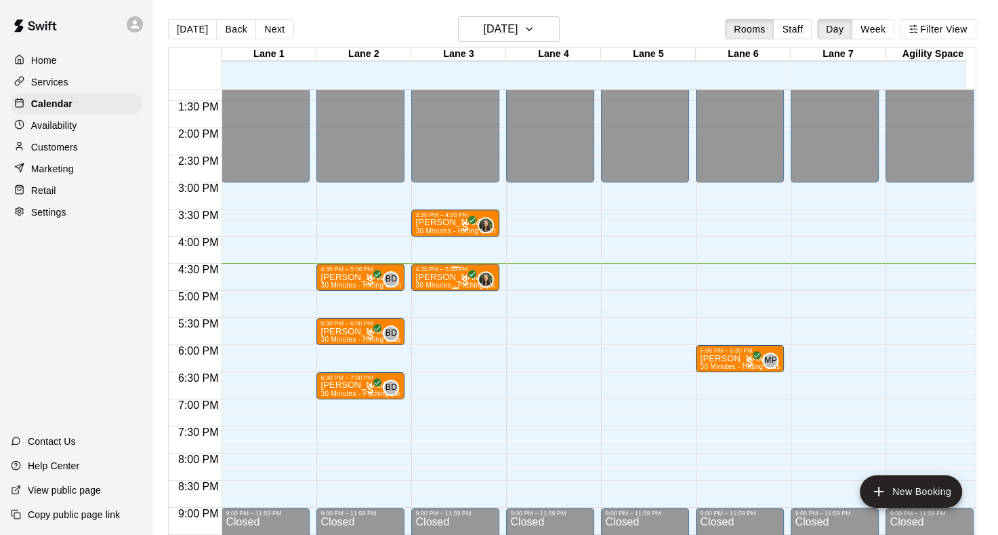
click at [453, 277] on p "[PERSON_NAME]" at bounding box center [455, 277] width 80 height 0
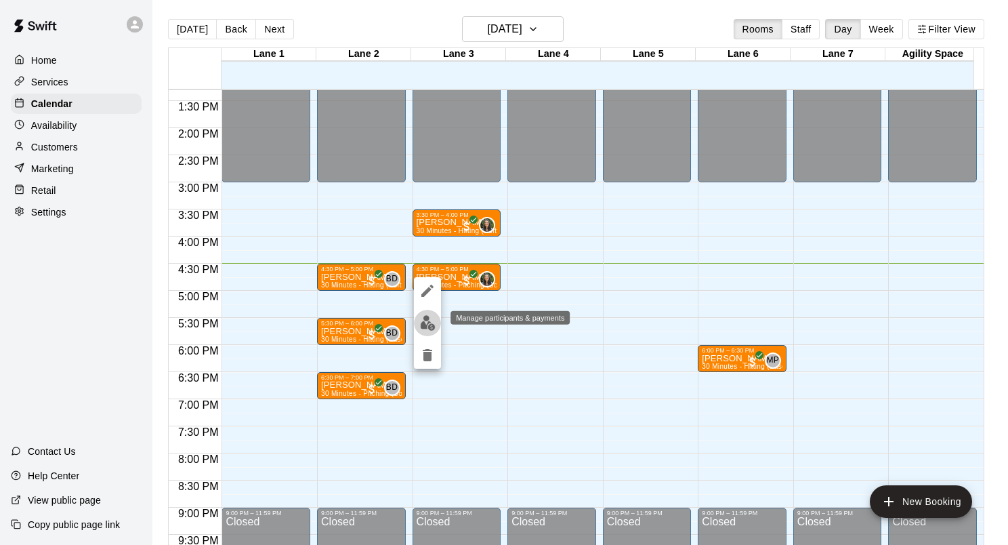
click at [427, 324] on img "edit" at bounding box center [428, 323] width 16 height 16
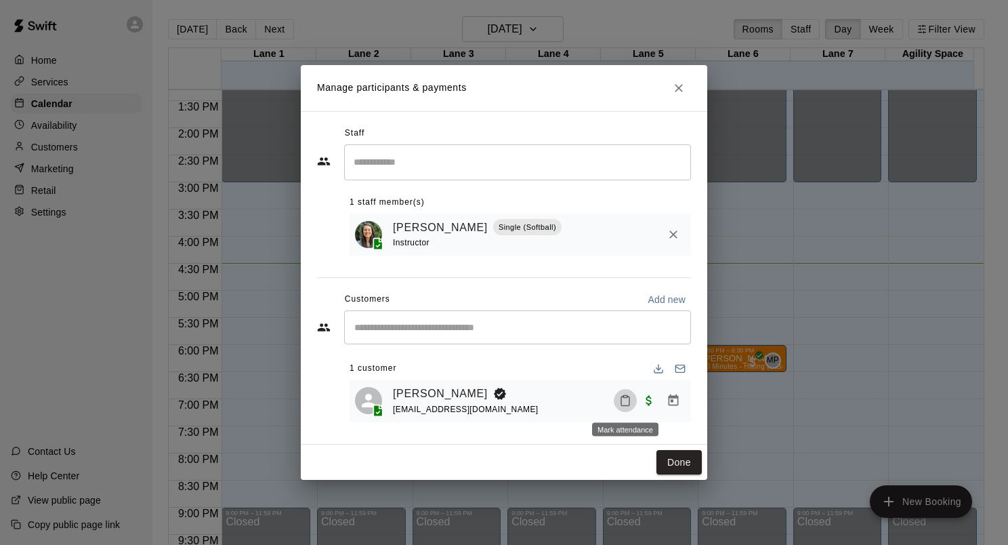
click at [621, 402] on icon "Mark attendance" at bounding box center [625, 400] width 8 height 9
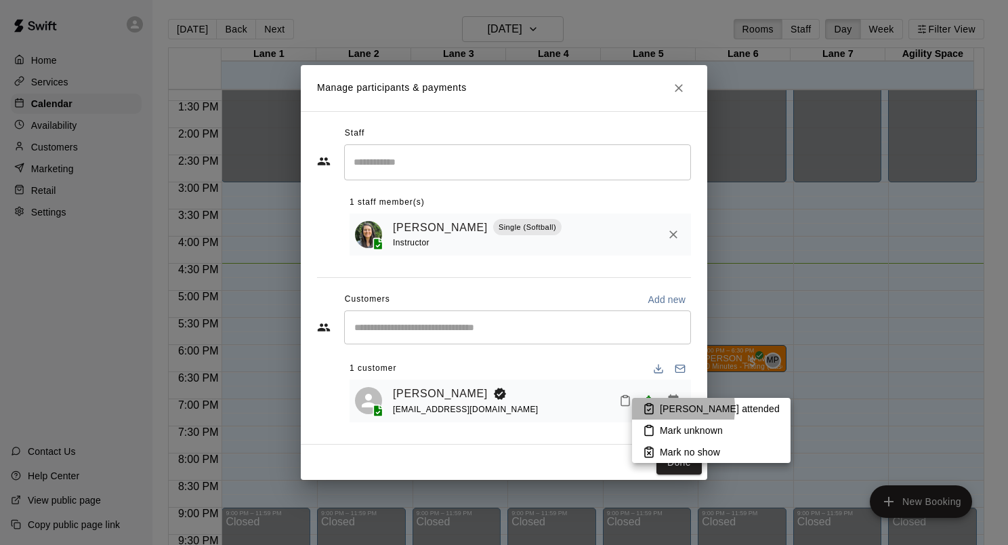
click at [645, 408] on icon at bounding box center [649, 409] width 8 height 9
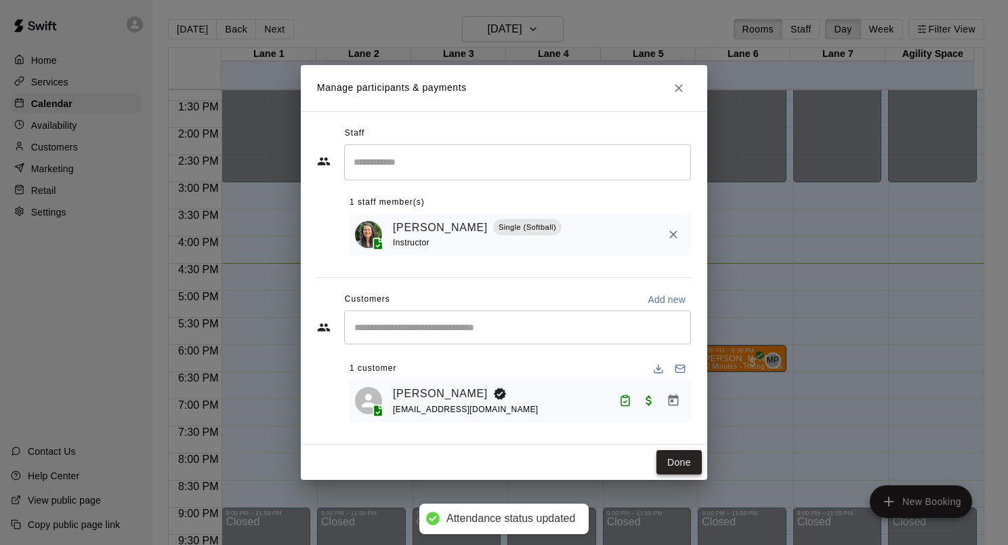
click at [677, 456] on button "Done" at bounding box center [679, 462] width 45 height 25
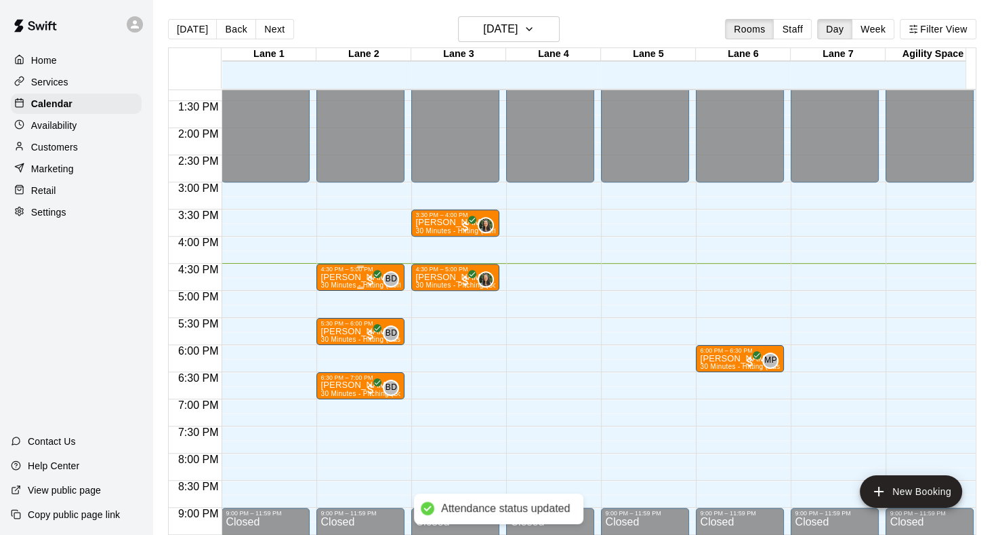
click at [350, 280] on div "Liliana Gooding 30 Minutes - Hitting (Softball)" at bounding box center [360, 539] width 80 height 535
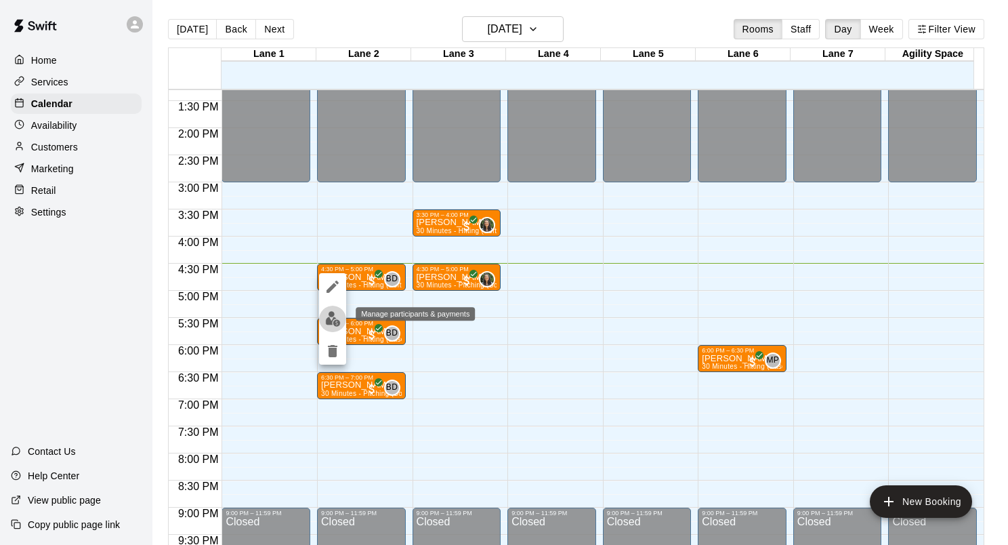
click at [337, 321] on img "edit" at bounding box center [333, 319] width 16 height 16
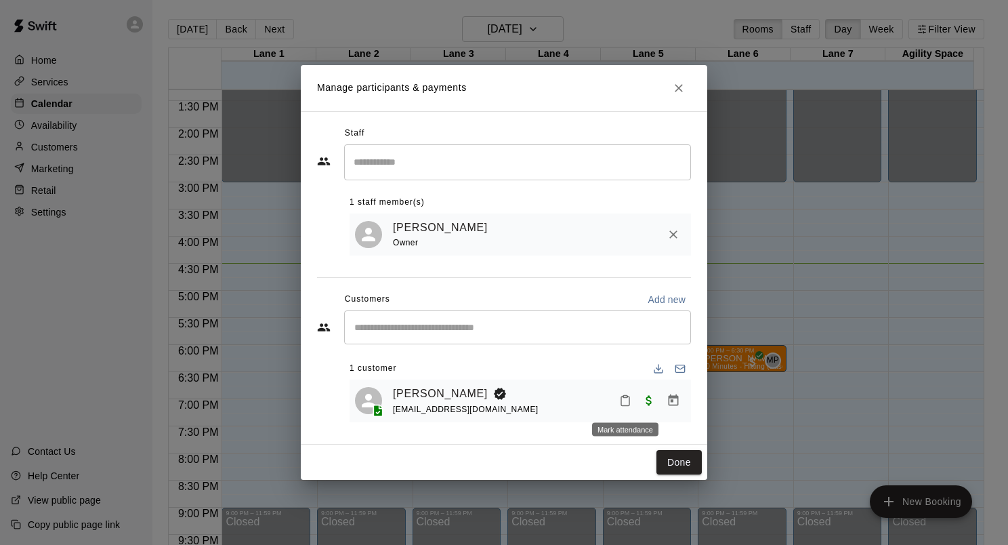
click at [629, 403] on icon "Mark attendance" at bounding box center [625, 400] width 8 height 9
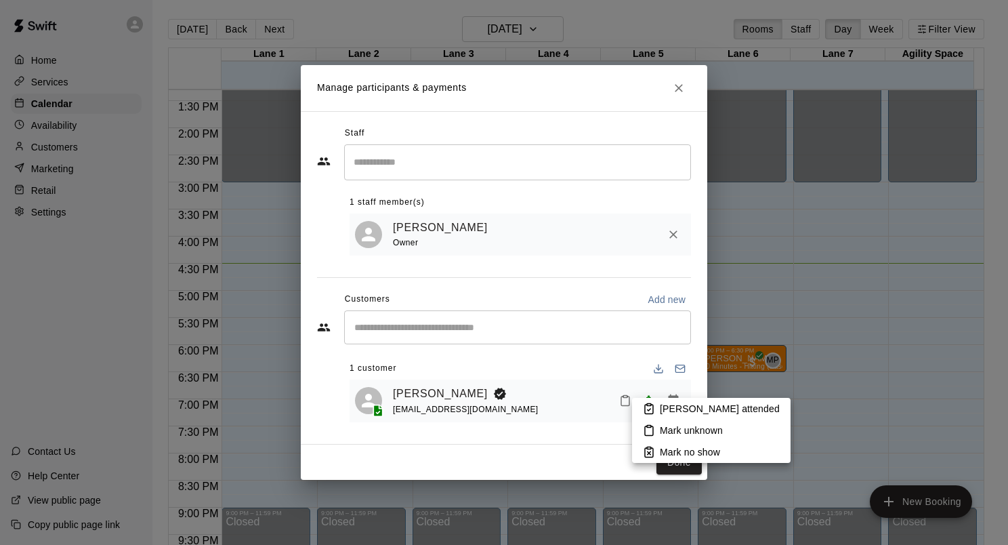
click at [669, 409] on p "Mark attended" at bounding box center [720, 409] width 120 height 14
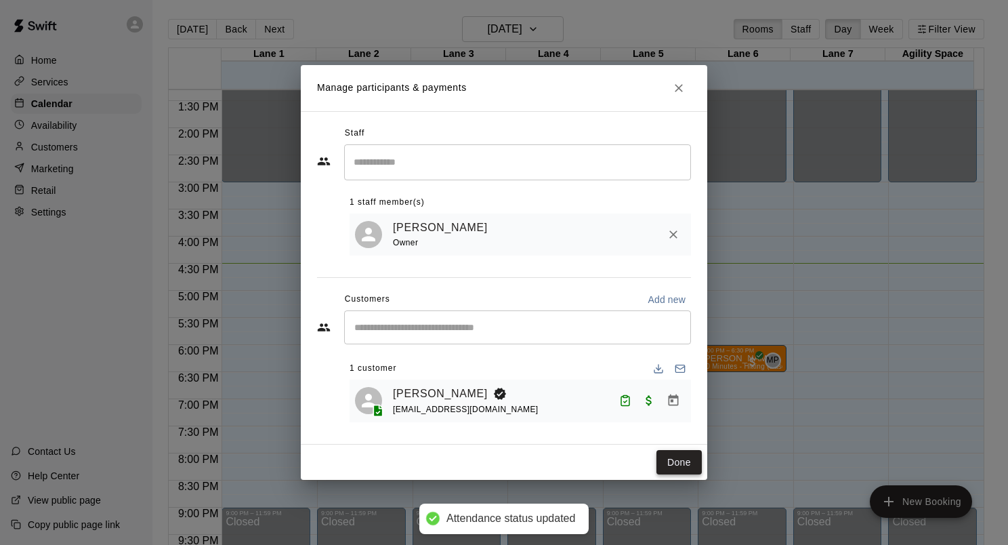
click at [682, 459] on button "Done" at bounding box center [679, 462] width 45 height 25
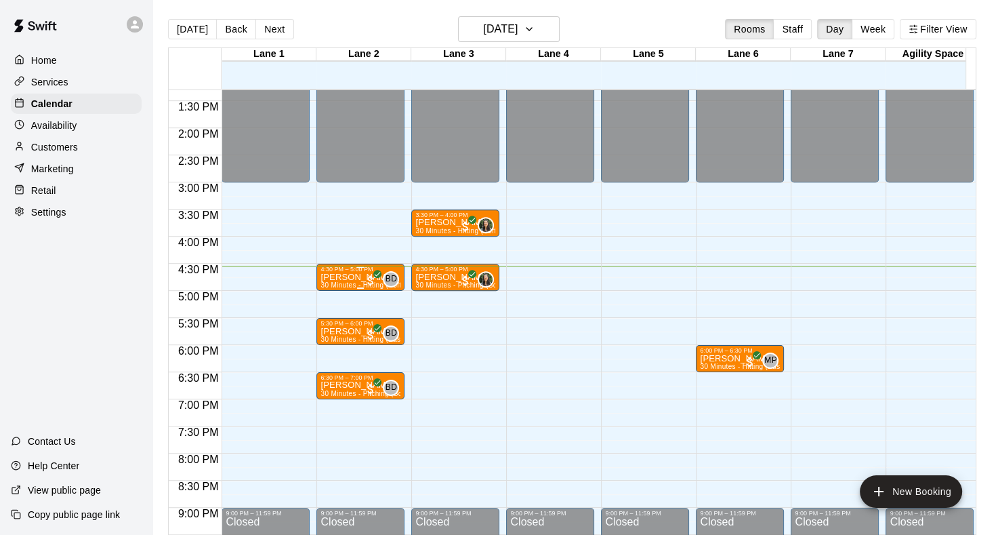
click at [345, 277] on p "[PERSON_NAME]" at bounding box center [360, 277] width 80 height 0
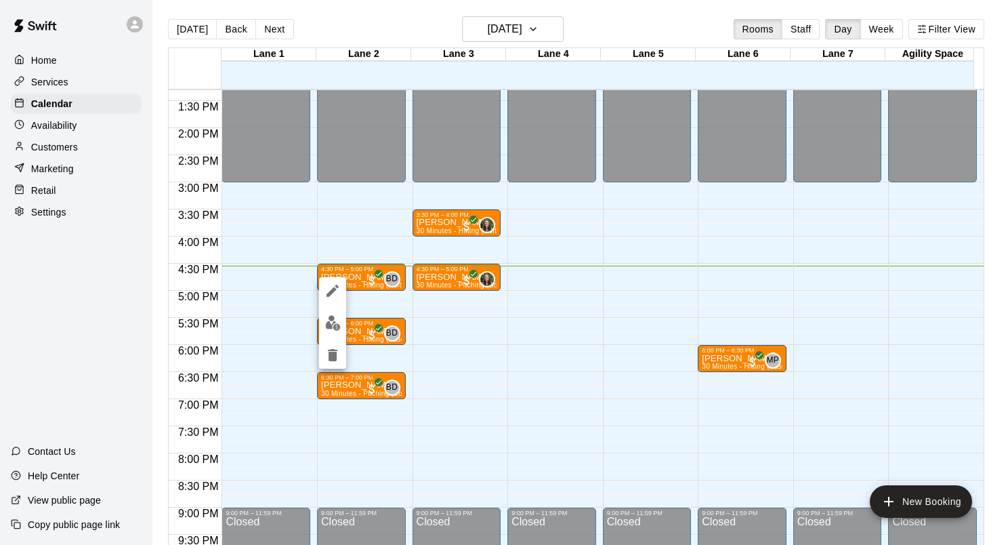
click at [522, 363] on div at bounding box center [504, 272] width 1008 height 545
